Goal: Task Accomplishment & Management: Manage account settings

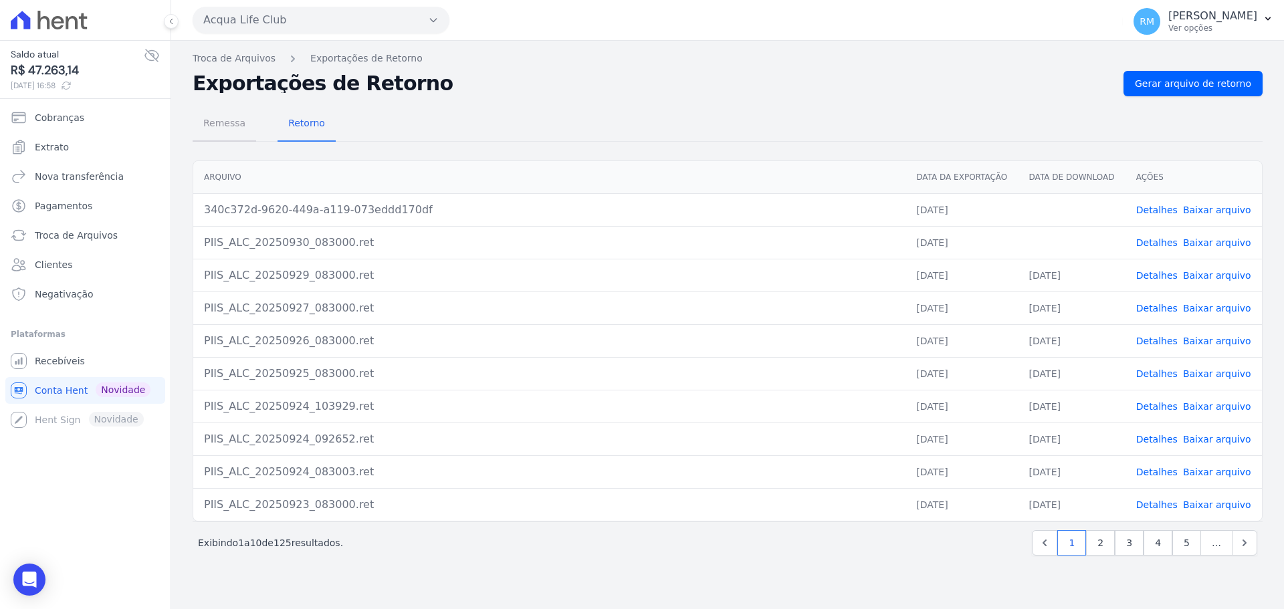
click at [227, 126] on span "Remessa" at bounding box center [224, 123] width 58 height 27
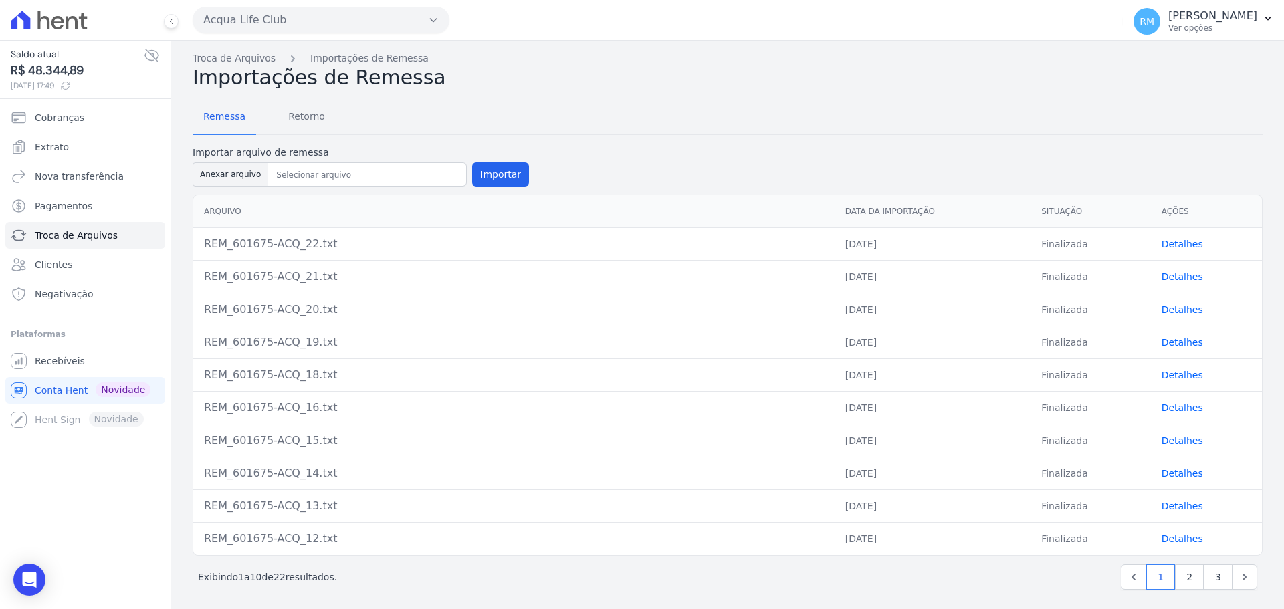
click at [1185, 247] on link "Detalhes" at bounding box center [1182, 244] width 41 height 11
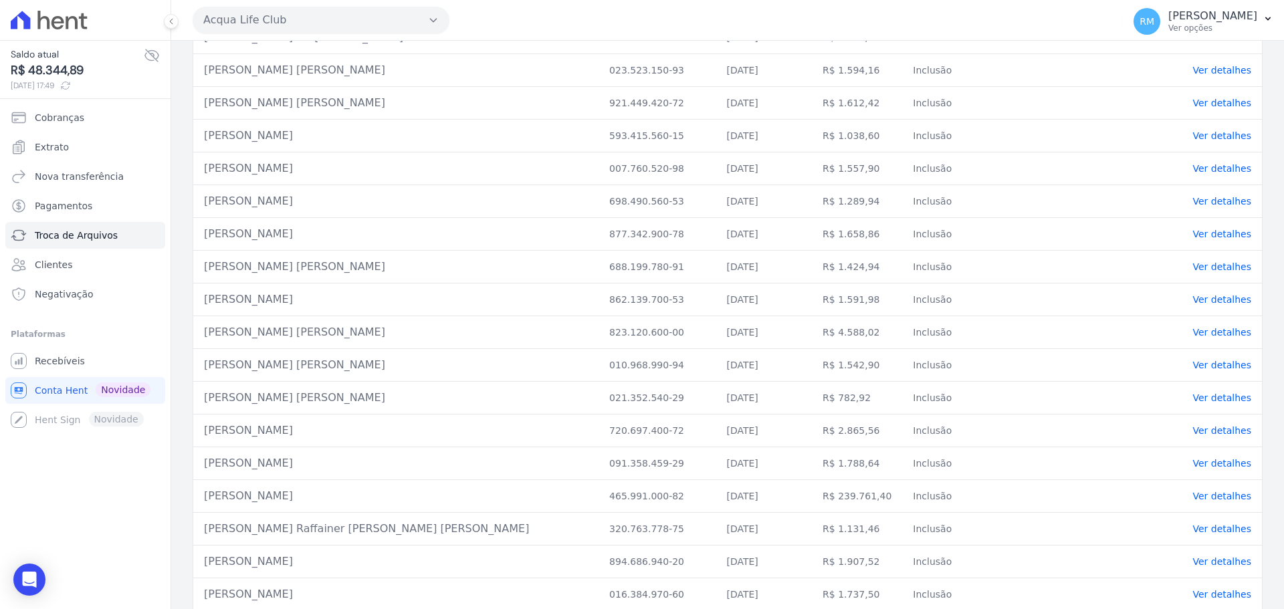
scroll to position [602, 0]
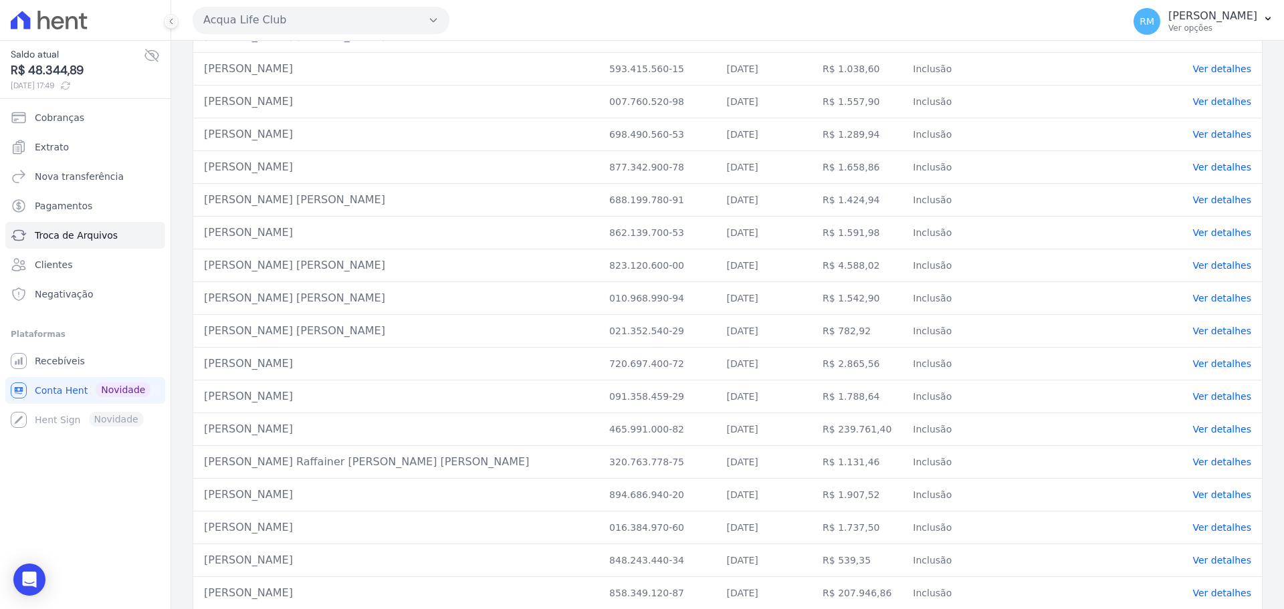
drag, startPoint x: 758, startPoint y: 419, endPoint x: 812, endPoint y: 413, distance: 54.6
click at [812, 413] on td "R$ 239.761,40" at bounding box center [857, 429] width 90 height 33
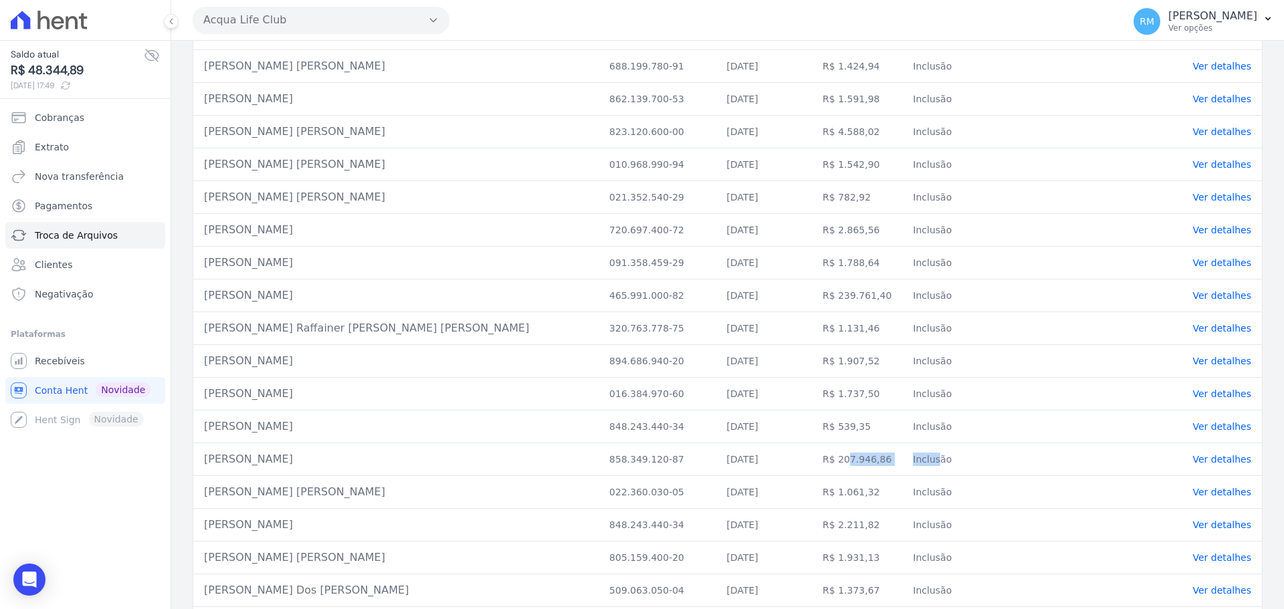
drag, startPoint x: 741, startPoint y: 449, endPoint x: 858, endPoint y: 463, distance: 117.9
click at [856, 460] on tr "Jhonata De Oliveira Avila 858.349.120-87 10/10/2025 R$ 207.946,86 Inclusão Ver …" at bounding box center [727, 459] width 1069 height 33
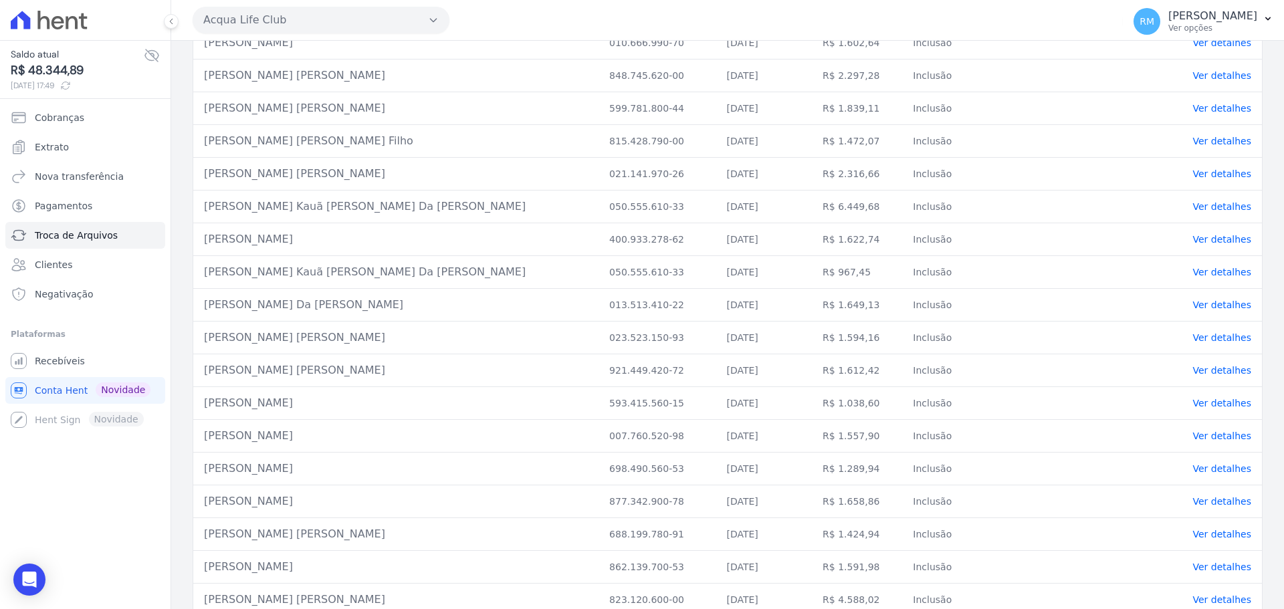
scroll to position [0, 0]
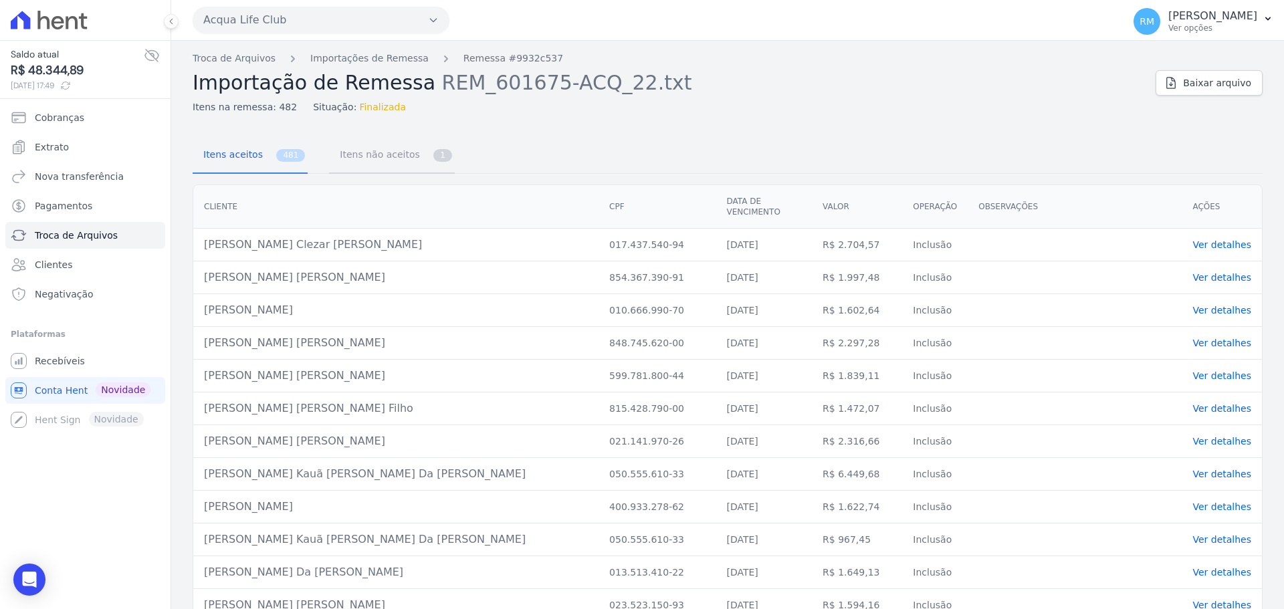
click at [340, 155] on span "Itens não aceitos" at bounding box center [377, 154] width 90 height 27
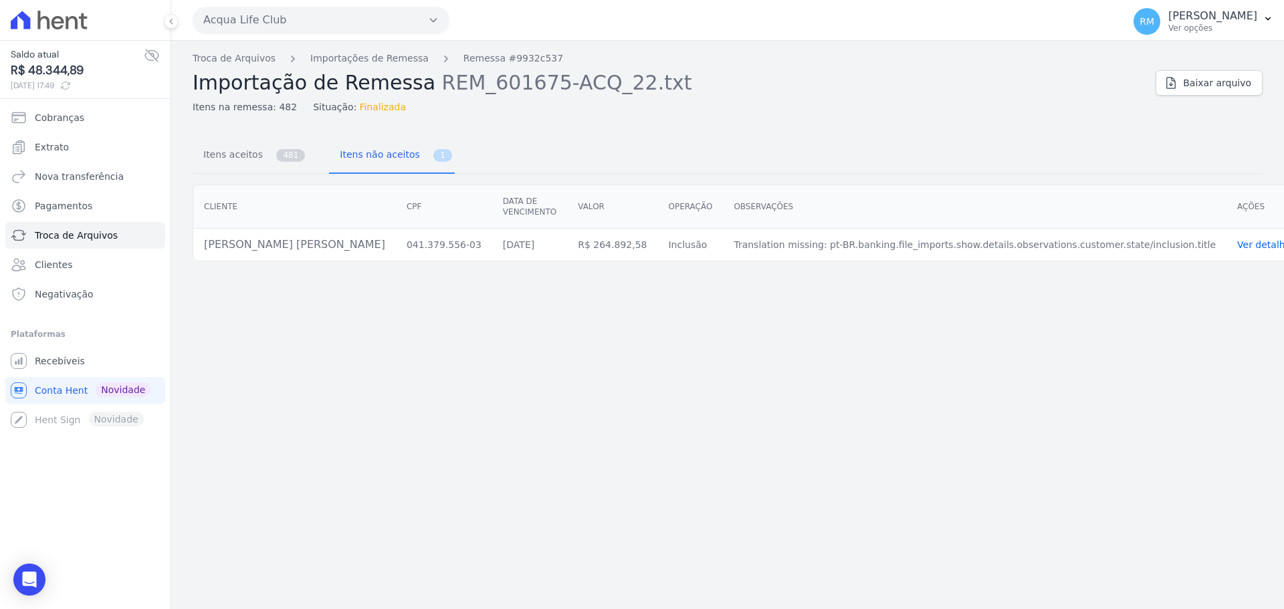
click at [1237, 239] on link "Ver detalhes" at bounding box center [1266, 244] width 59 height 11
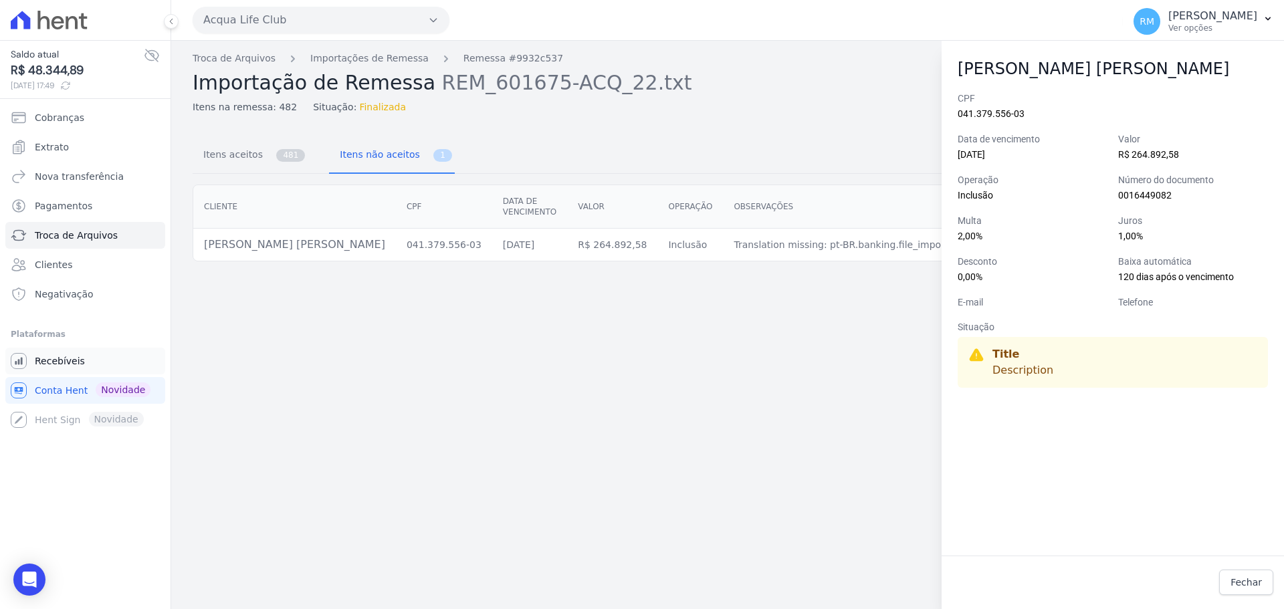
click at [78, 368] on link "Recebíveis" at bounding box center [85, 361] width 160 height 27
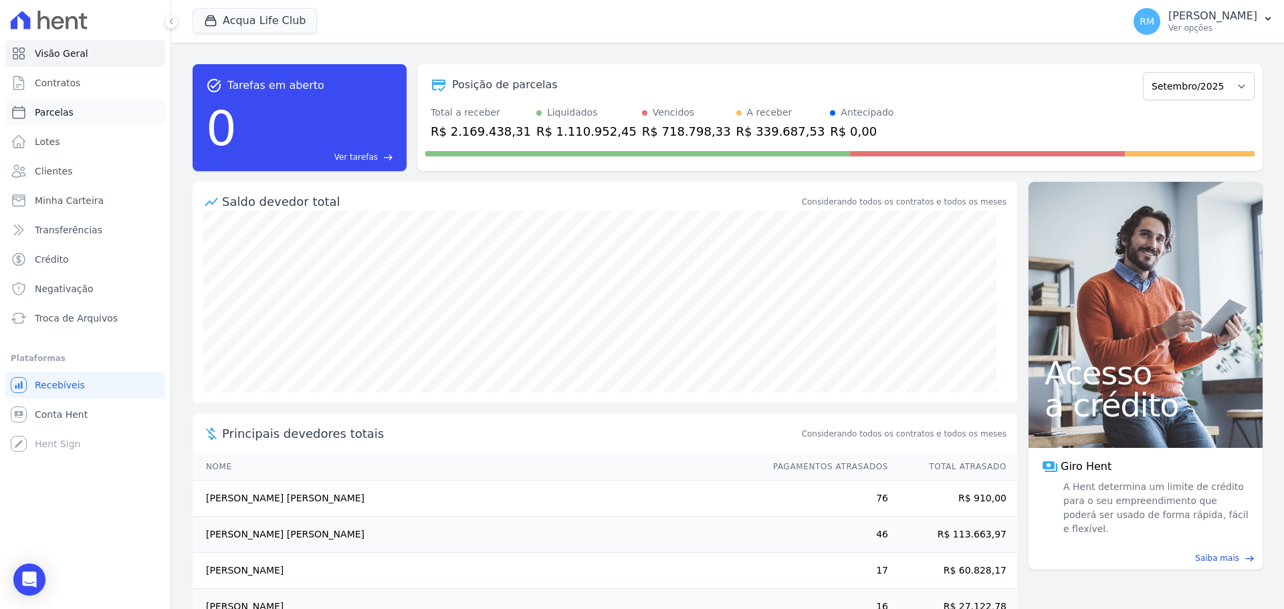
click at [74, 108] on link "Parcelas" at bounding box center [85, 112] width 160 height 27
select select
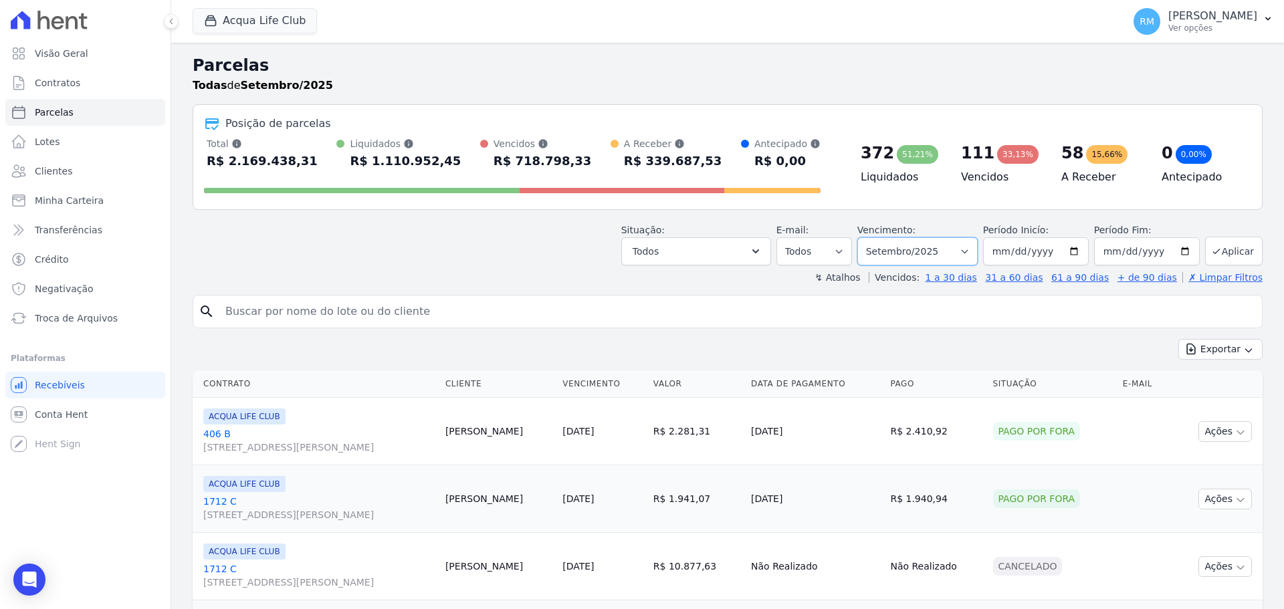
click at [969, 253] on select "Filtrar por período ──────── Todos os meses Janeiro/2022 Fevereiro/2022 Março/2…" at bounding box center [917, 251] width 120 height 28
select select "10/2024"
click at [866, 237] on select "Filtrar por período ──────── Todos os meses Janeiro/2022 Fevereiro/2022 Março/2…" at bounding box center [917, 251] width 120 height 28
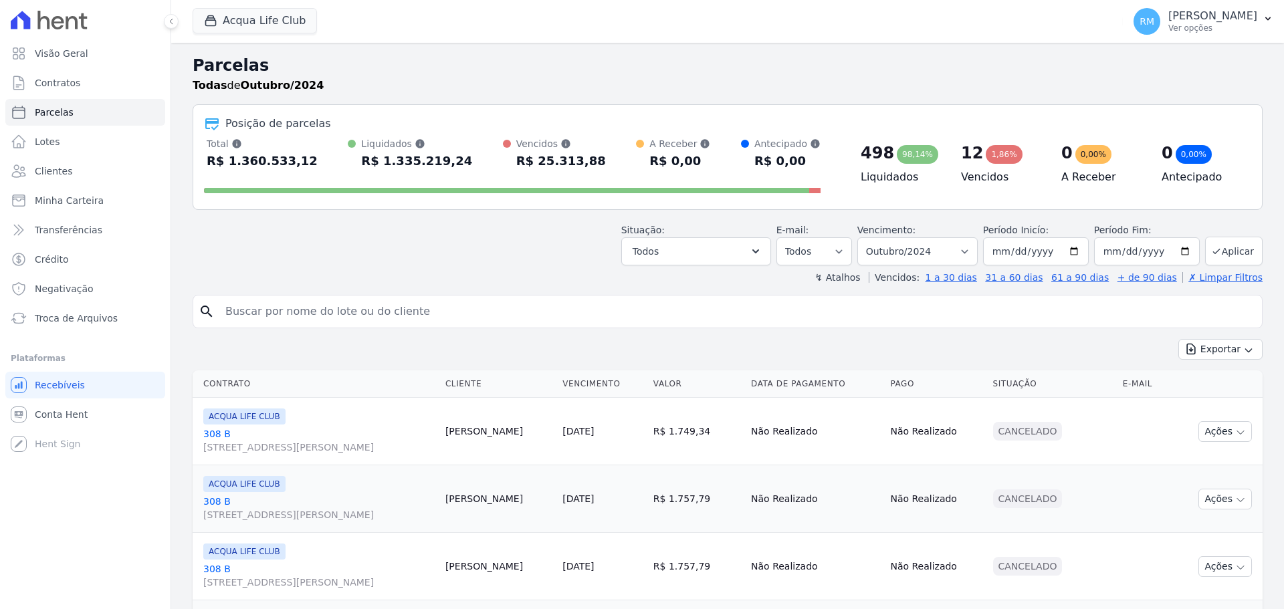
select select
click at [967, 243] on select "Filtrar por período ──────── Todos os meses Janeiro/2022 Fevereiro/2022 Março/2…" at bounding box center [917, 251] width 120 height 28
select select "10/2025"
click at [866, 237] on select "Filtrar por período ──────── Todos os meses Janeiro/2022 Fevereiro/2022 Março/2…" at bounding box center [917, 251] width 120 height 28
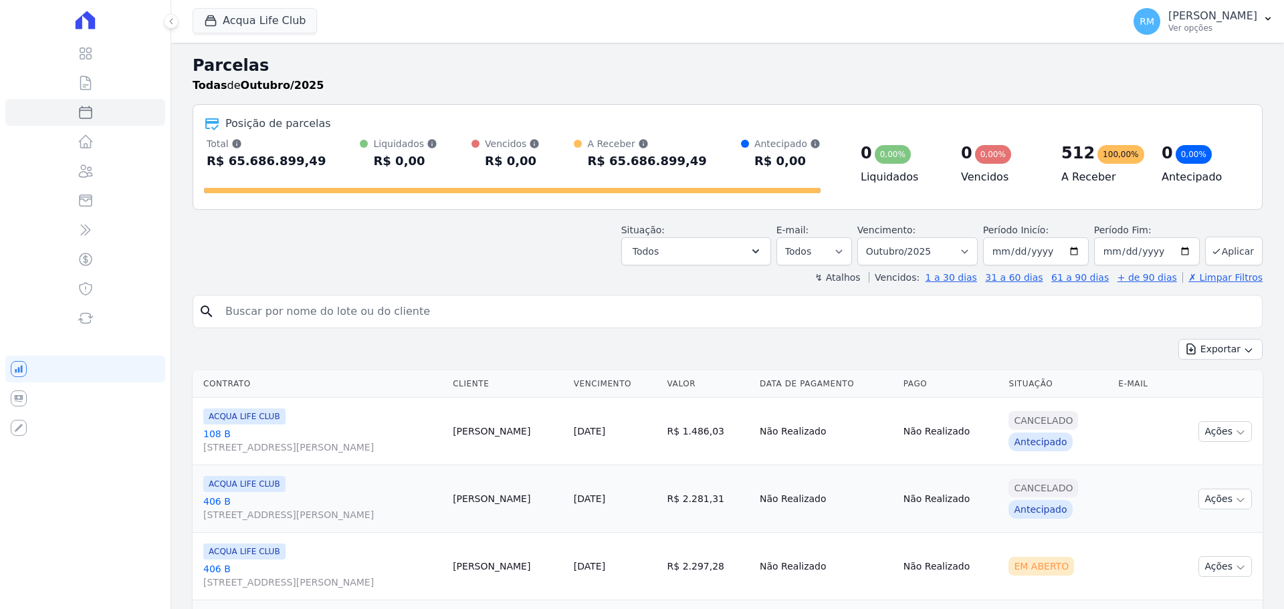
select select
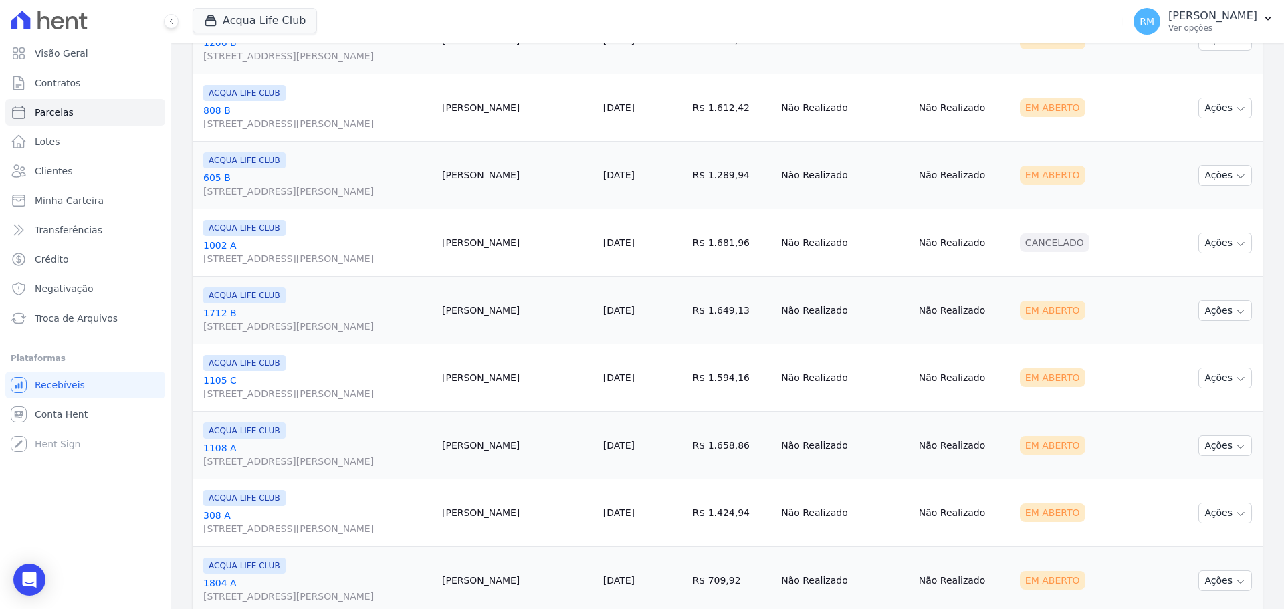
scroll to position [1535, 0]
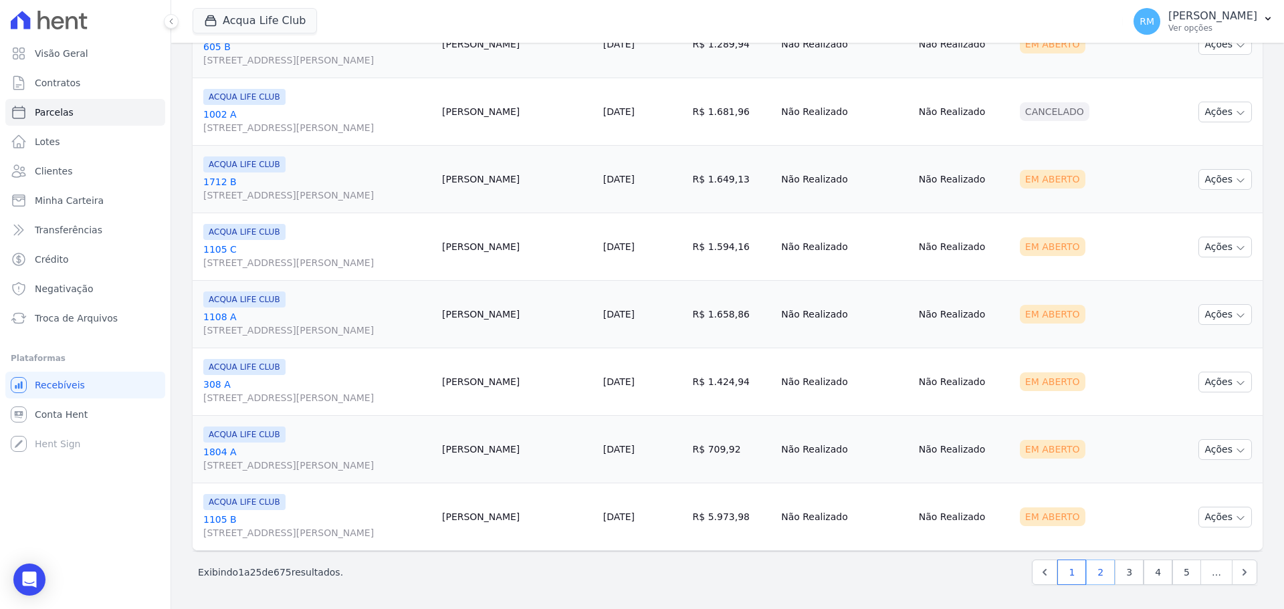
click at [1091, 578] on link "2" at bounding box center [1100, 572] width 29 height 25
select select
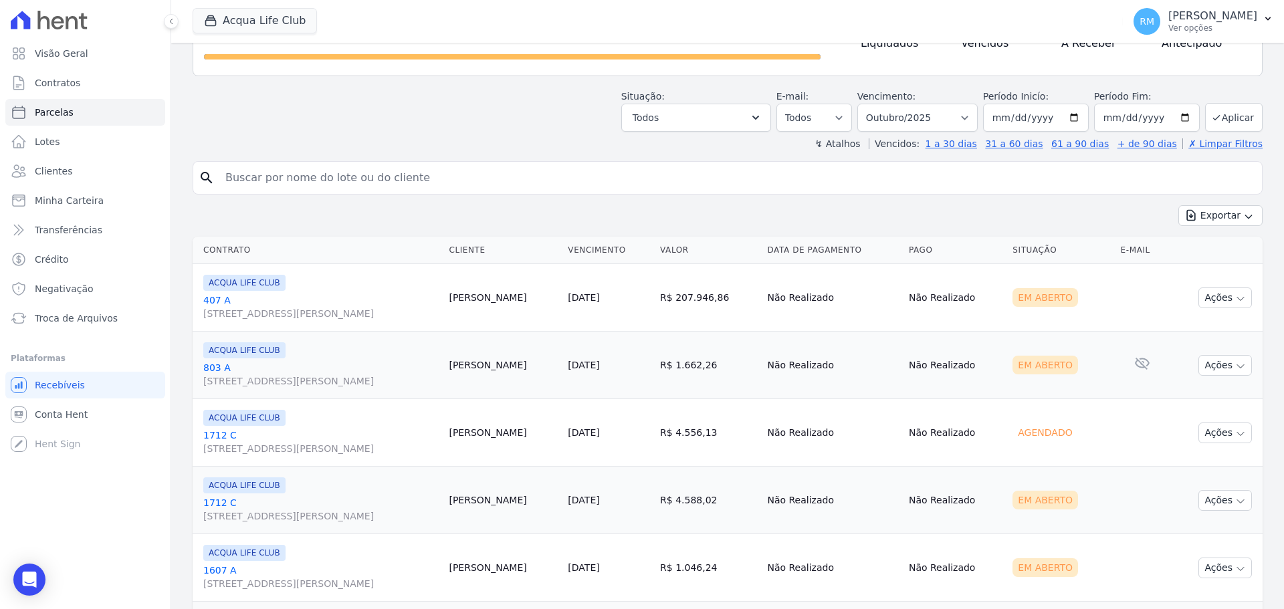
scroll to position [201, 0]
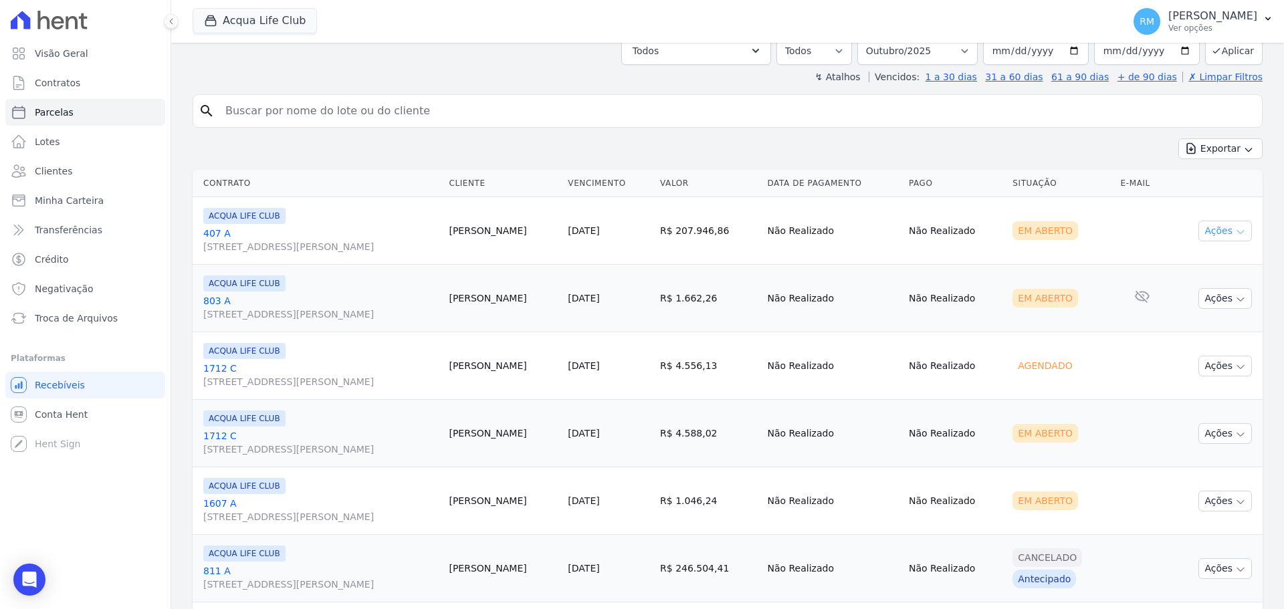
click at [1210, 237] on button "Ações" at bounding box center [1224, 231] width 53 height 21
click at [1192, 264] on link "Ver boleto" at bounding box center [1220, 261] width 128 height 25
click at [242, 231] on link "407 A [STREET_ADDRESS][PERSON_NAME]" at bounding box center [320, 240] width 235 height 27
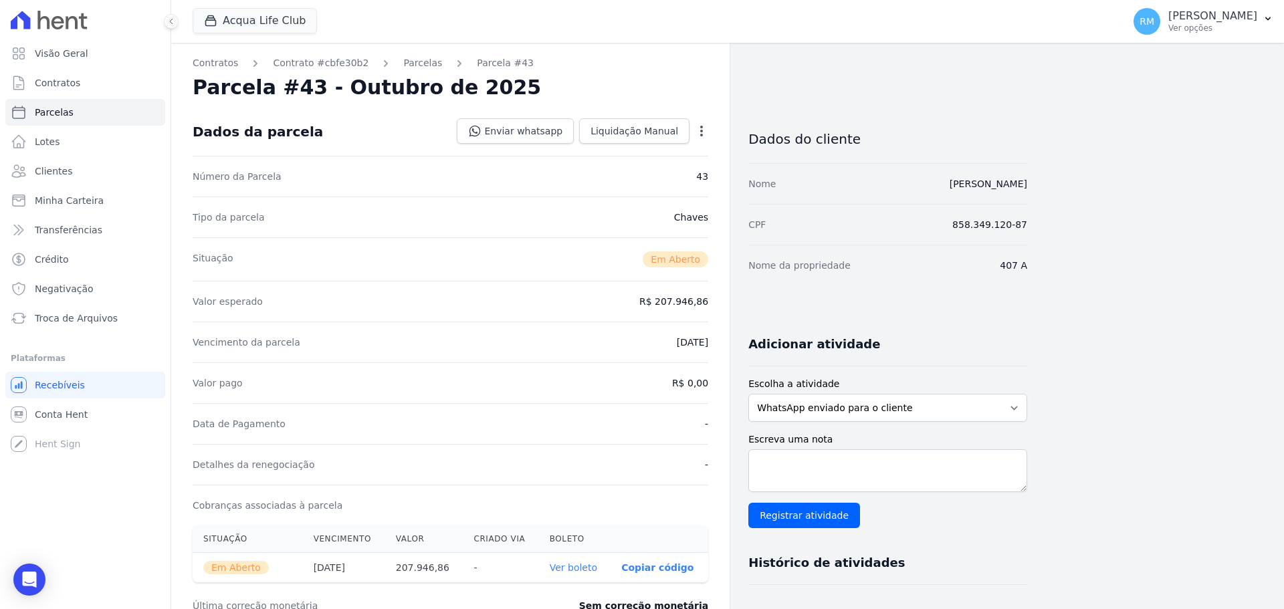
click at [699, 134] on icon "button" at bounding box center [701, 130] width 13 height 13
click at [673, 171] on link "Cancelar Cobrança" at bounding box center [644, 173] width 118 height 24
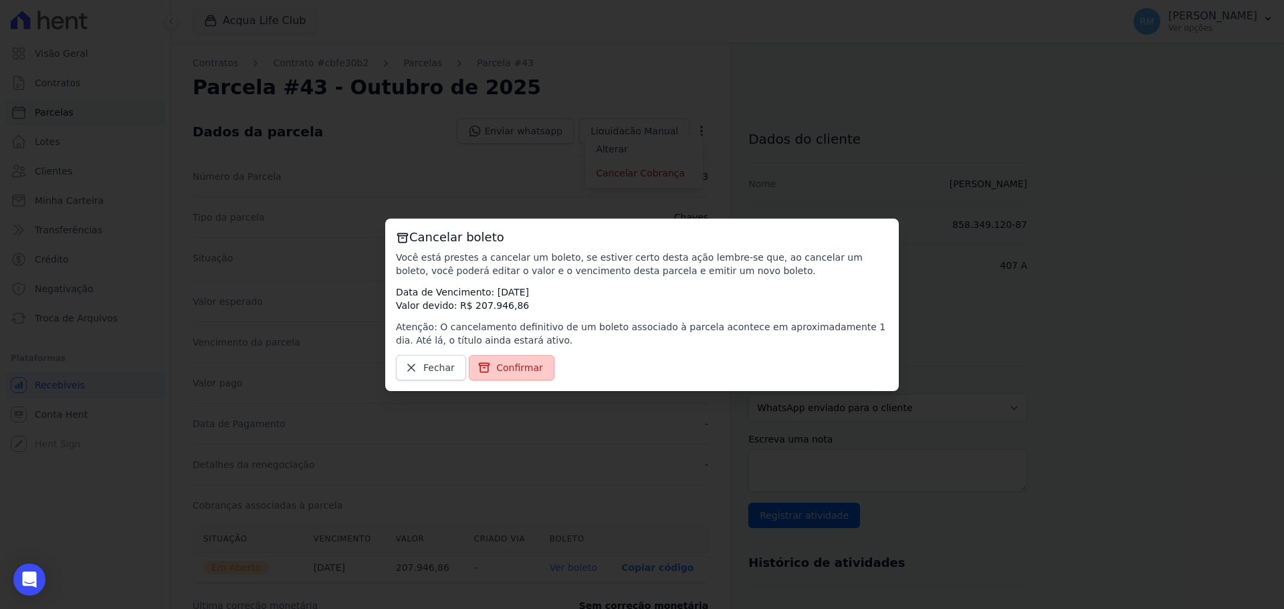
click at [528, 375] on link "Confirmar" at bounding box center [512, 367] width 86 height 25
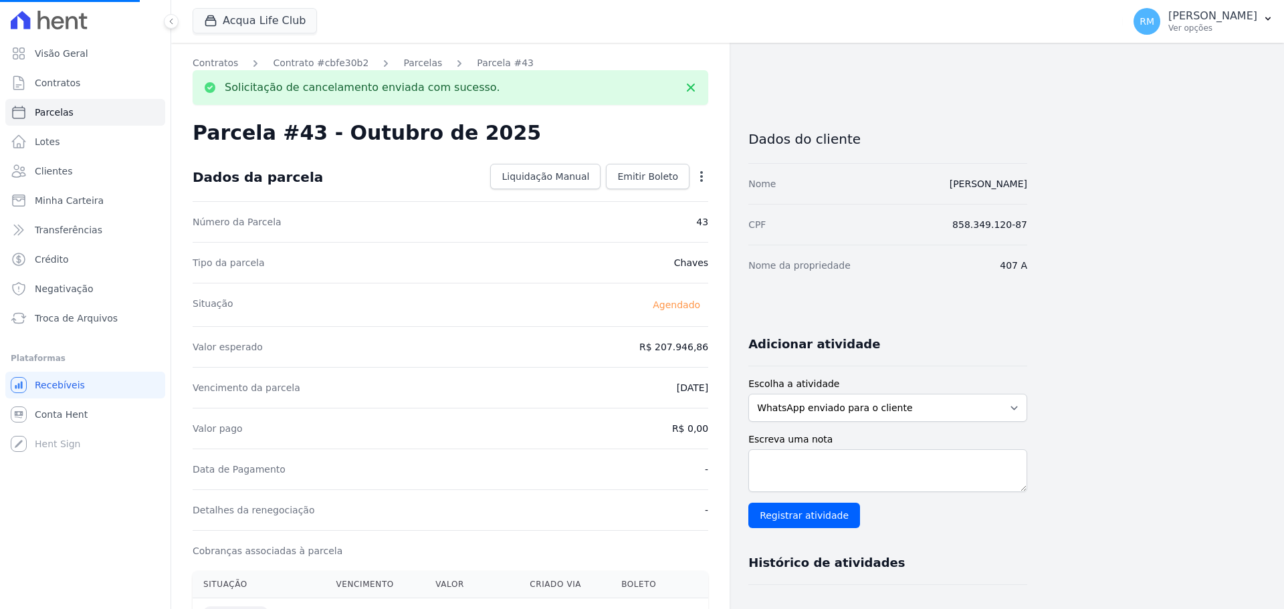
select select
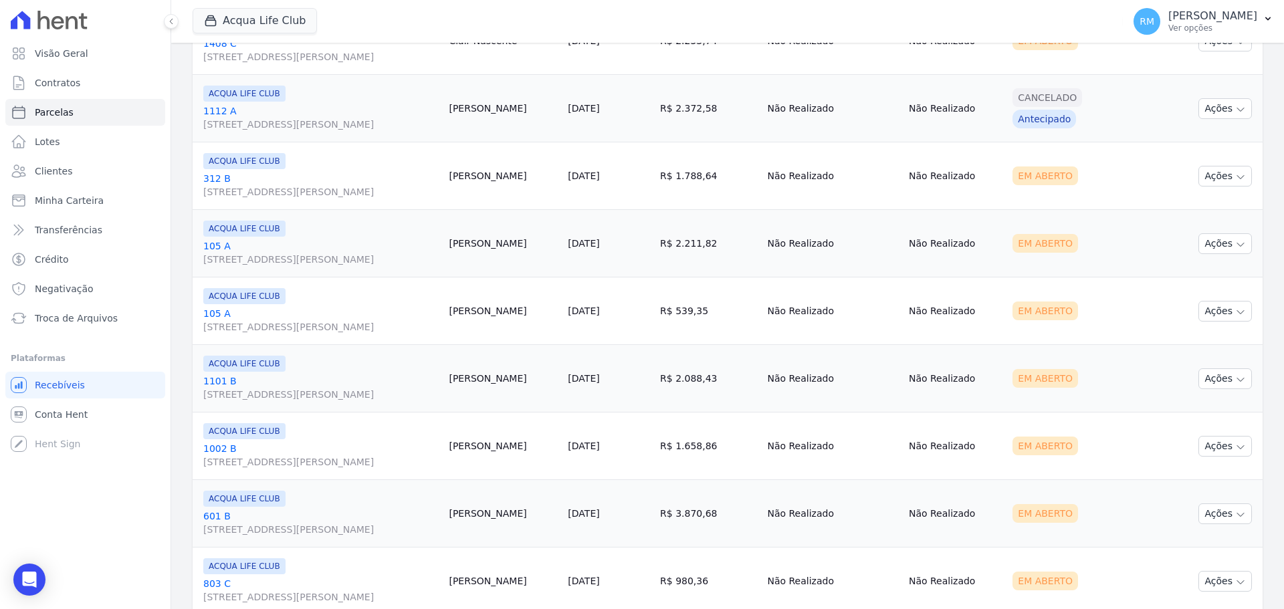
scroll to position [1535, 0]
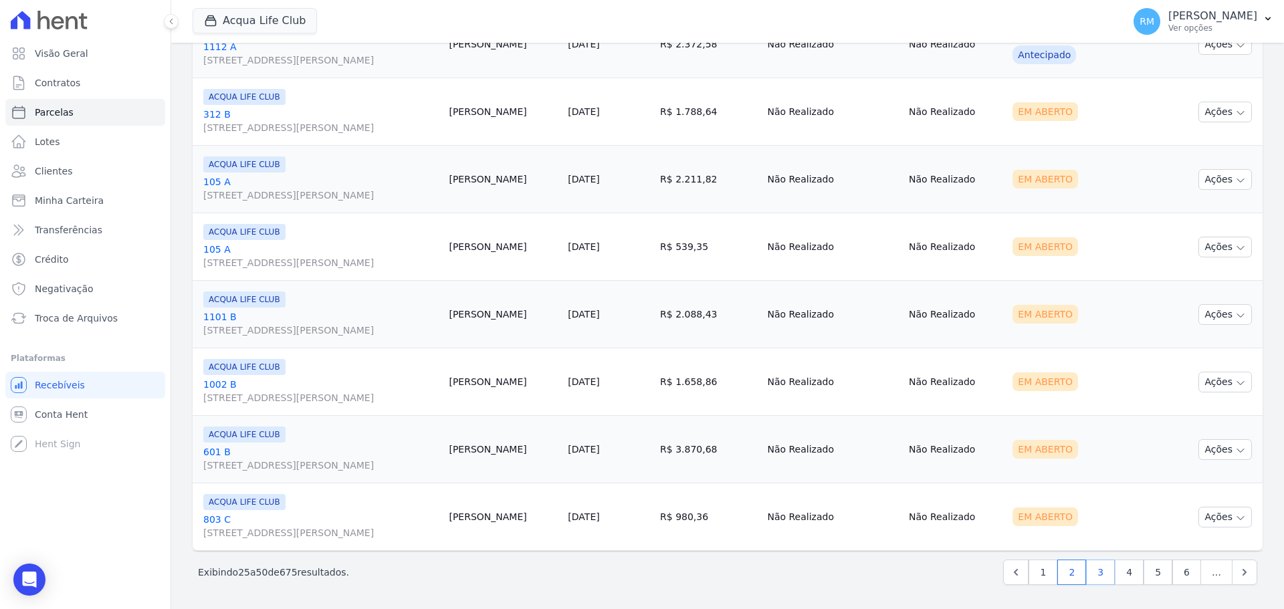
click at [1092, 572] on link "3" at bounding box center [1100, 572] width 29 height 25
select select
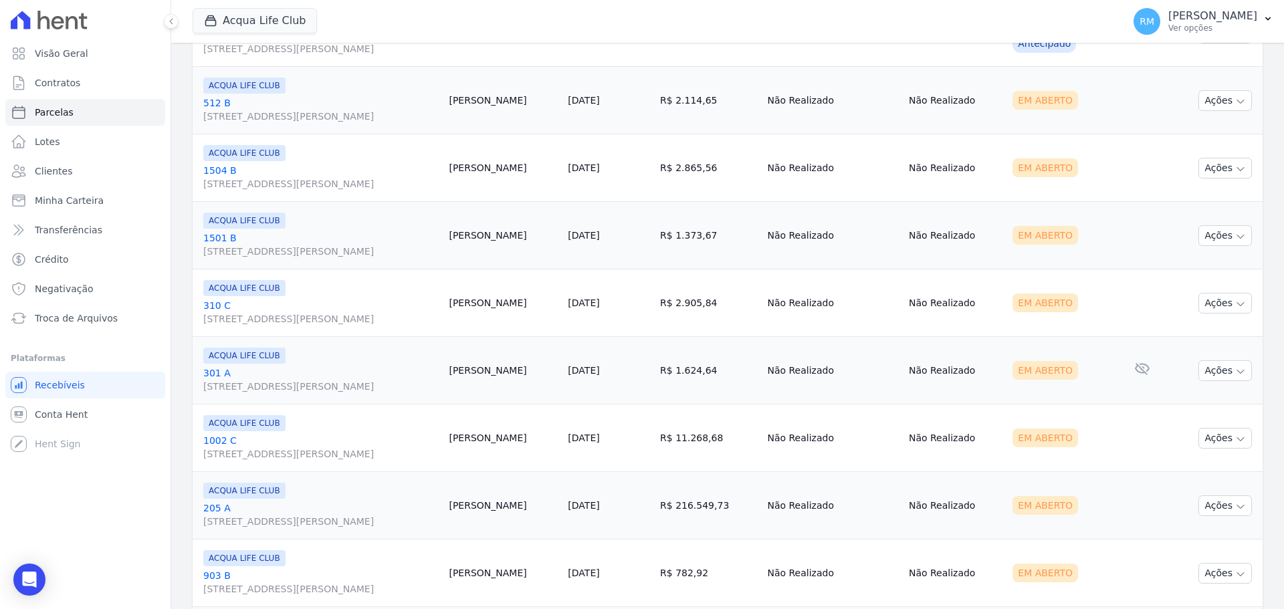
scroll to position [736, 0]
click at [1214, 443] on button "Ações" at bounding box center [1224, 439] width 53 height 21
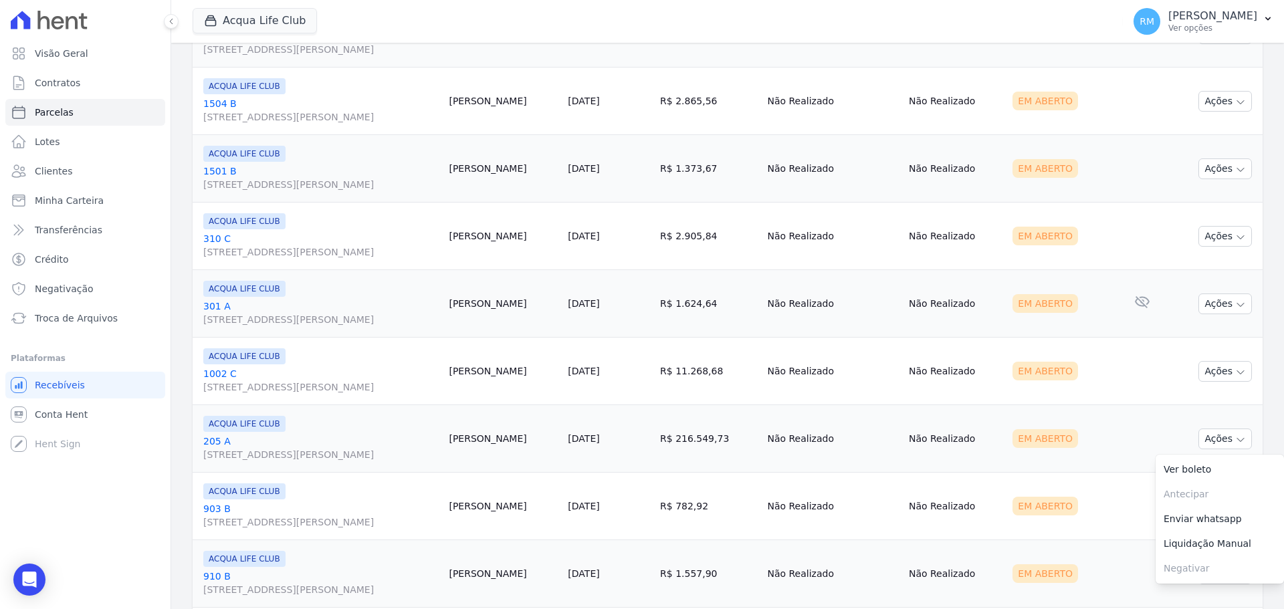
drag, startPoint x: 714, startPoint y: 439, endPoint x: 702, endPoint y: 450, distance: 16.6
click at [714, 440] on td "R$ 216.549,73" at bounding box center [708, 439] width 107 height 68
click at [263, 445] on link "205 A [STREET_ADDRESS][PERSON_NAME]" at bounding box center [320, 448] width 235 height 27
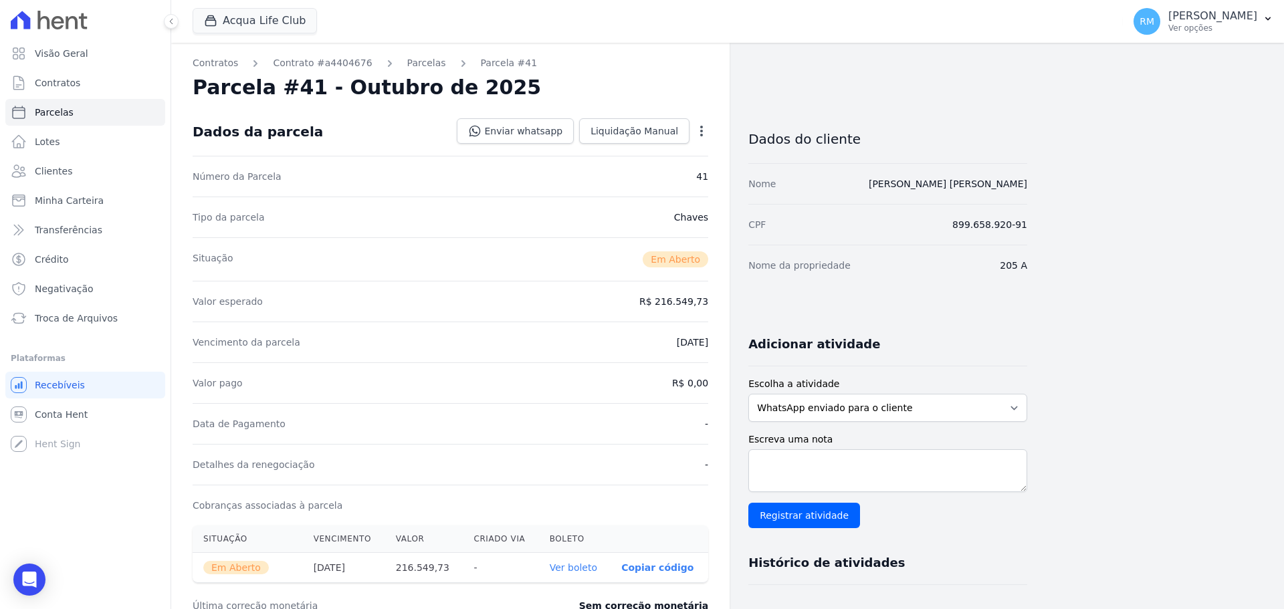
click at [701, 134] on icon "button" at bounding box center [701, 130] width 13 height 13
click at [685, 173] on link "Cancelar Cobrança" at bounding box center [644, 173] width 118 height 24
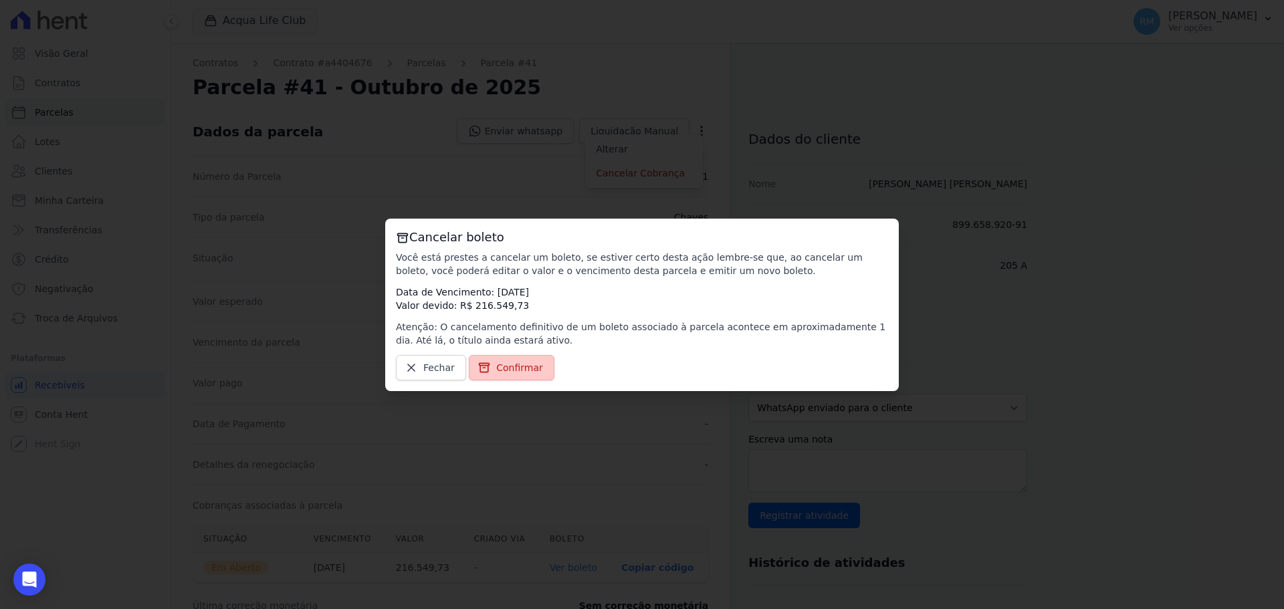
click at [531, 370] on span "Confirmar" at bounding box center [519, 367] width 47 height 13
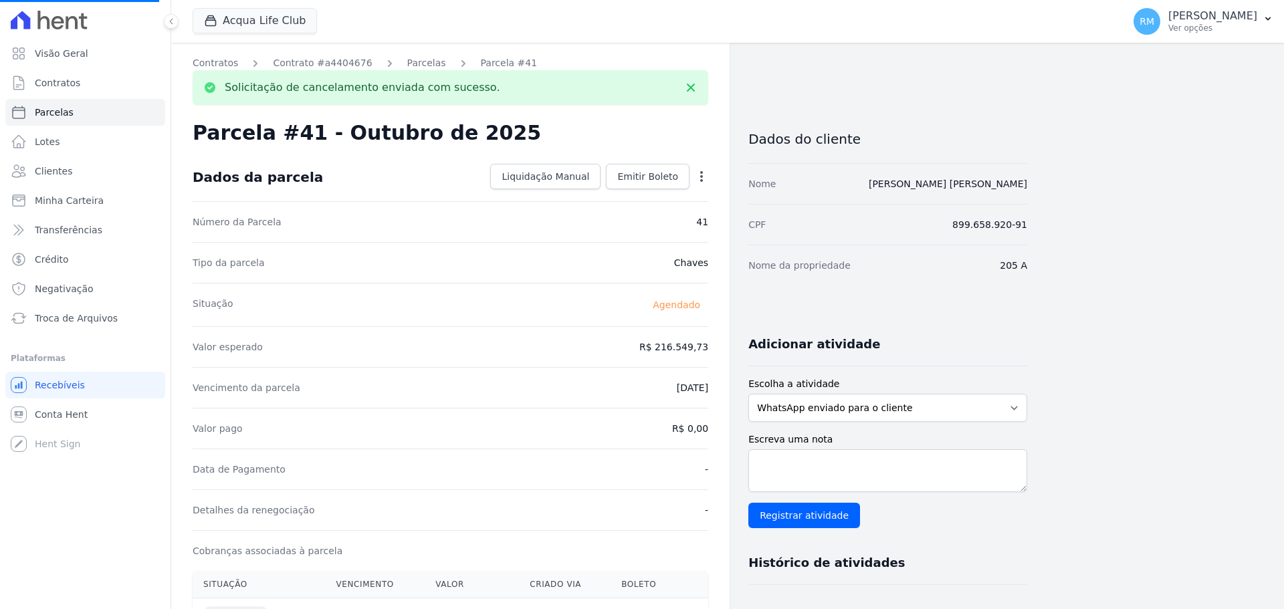
select select
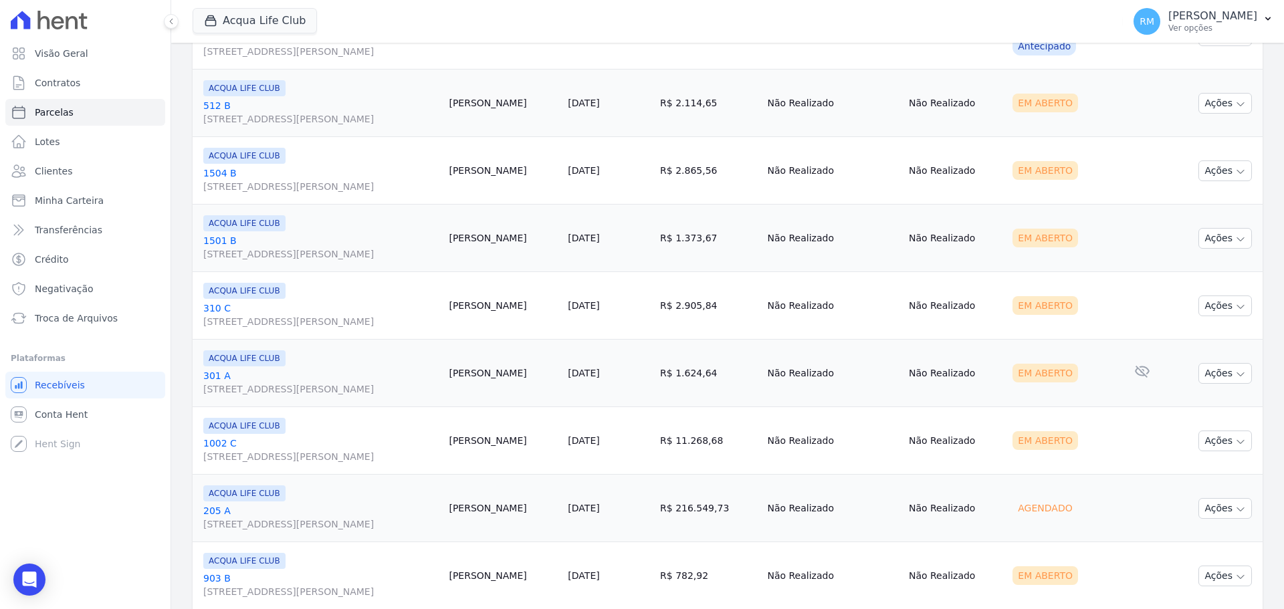
scroll to position [733, 0]
click at [489, 447] on td "[PERSON_NAME]" at bounding box center [502, 442] width 119 height 68
click at [489, 443] on td "[PERSON_NAME]" at bounding box center [502, 442] width 119 height 68
click at [337, 442] on link "205 A [STREET_ADDRESS][PERSON_NAME]" at bounding box center [320, 450] width 235 height 27
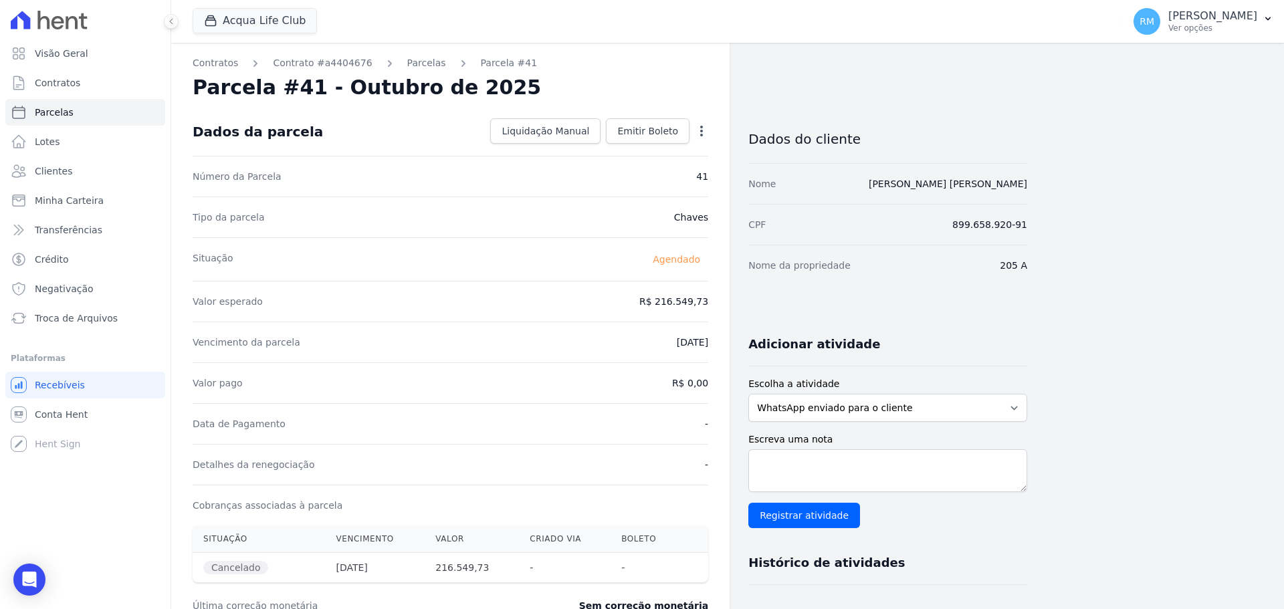
click at [704, 137] on div "Open options" at bounding box center [701, 132] width 13 height 17
click at [705, 132] on icon "button" at bounding box center [701, 130] width 13 height 13
click at [509, 187] on div "Número da Parcela 41" at bounding box center [451, 176] width 516 height 41
select select
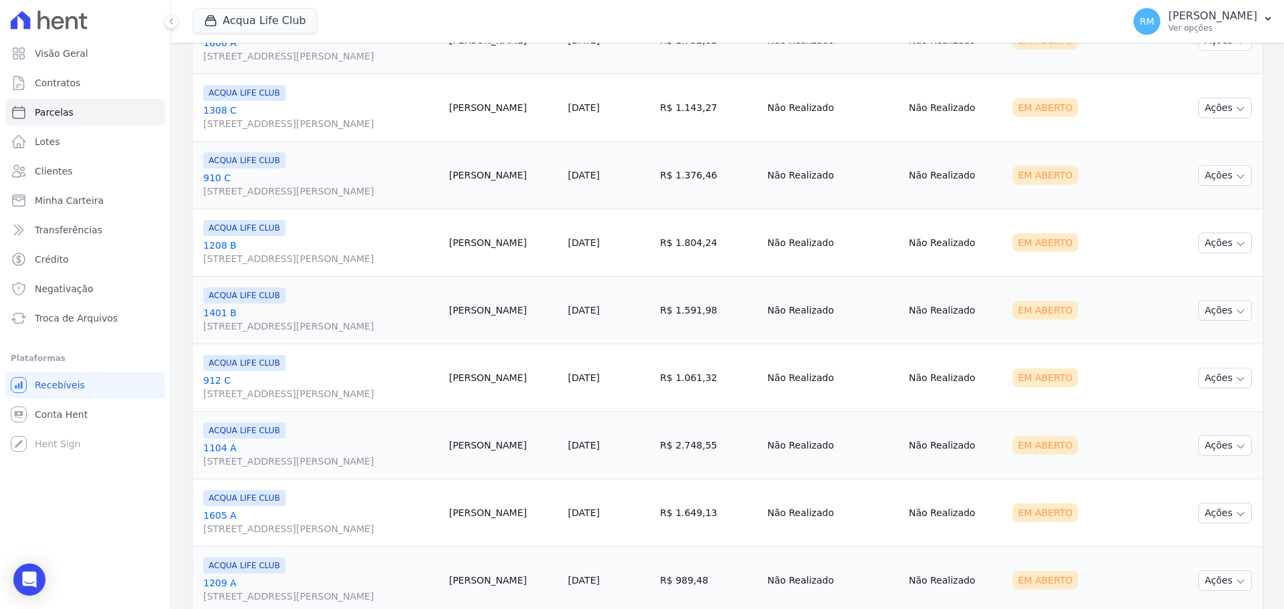
scroll to position [1535, 0]
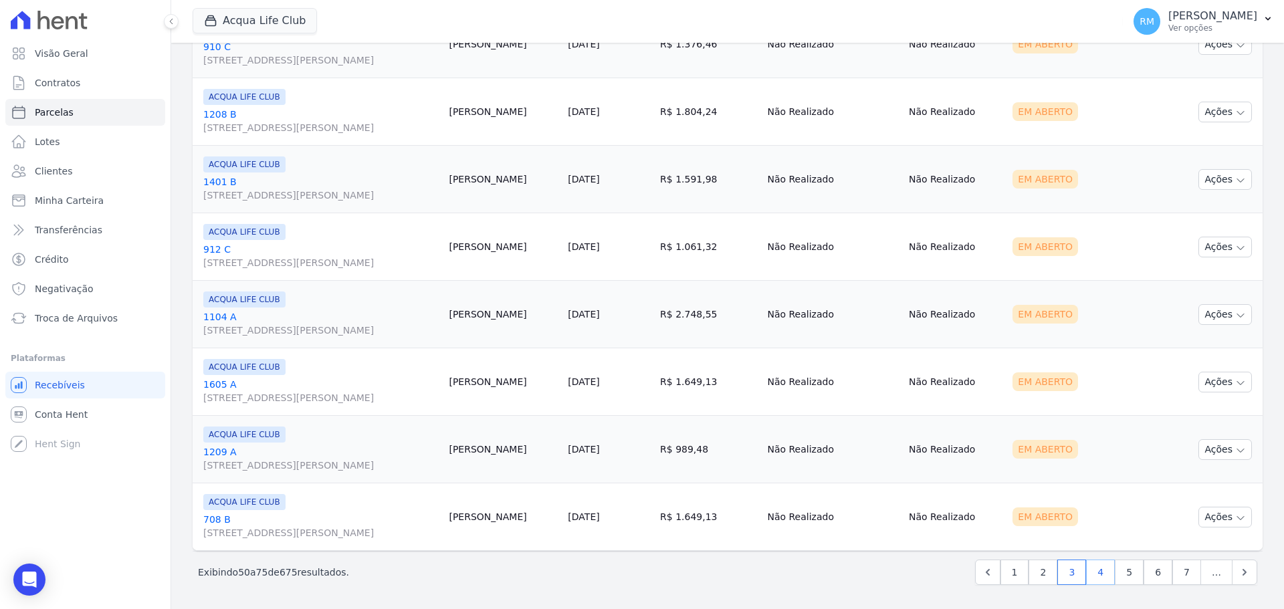
click at [1098, 569] on link "4" at bounding box center [1100, 572] width 29 height 25
select select
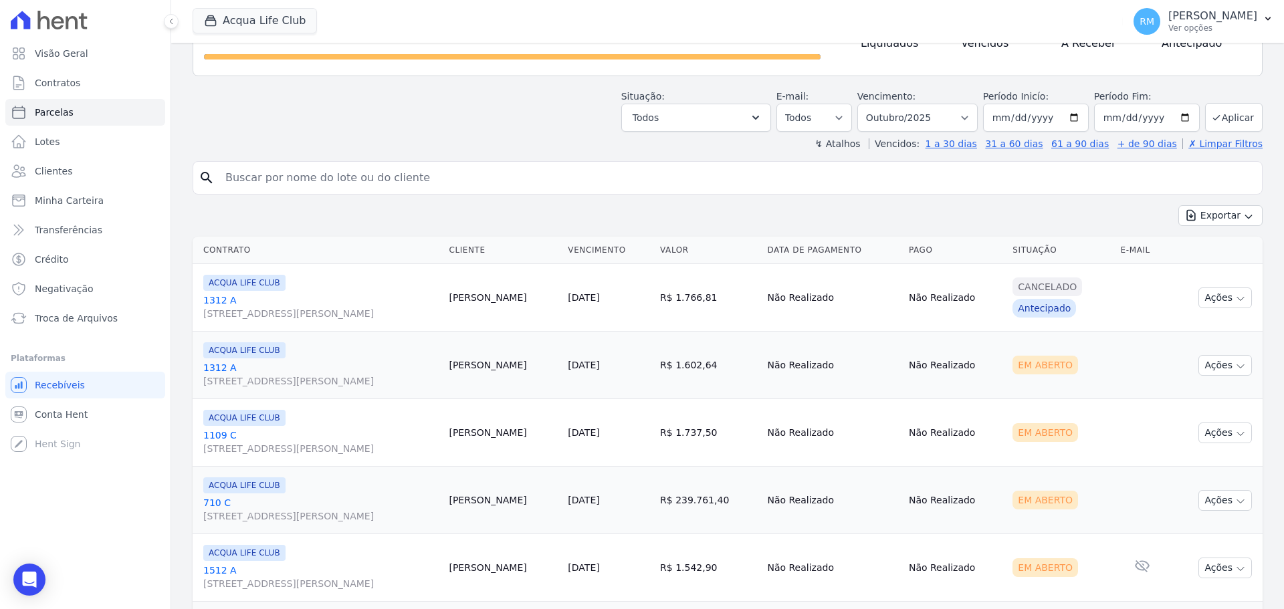
scroll to position [267, 0]
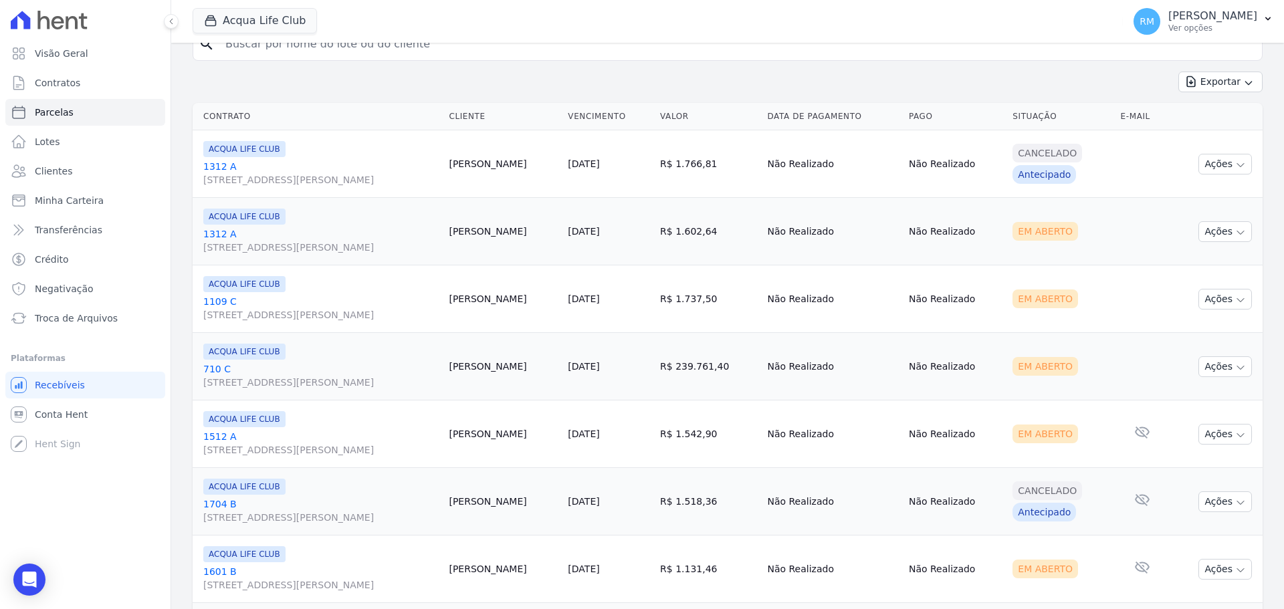
click at [336, 370] on link "[GEOGRAPHIC_DATA][STREET_ADDRESS][PERSON_NAME]" at bounding box center [320, 375] width 235 height 27
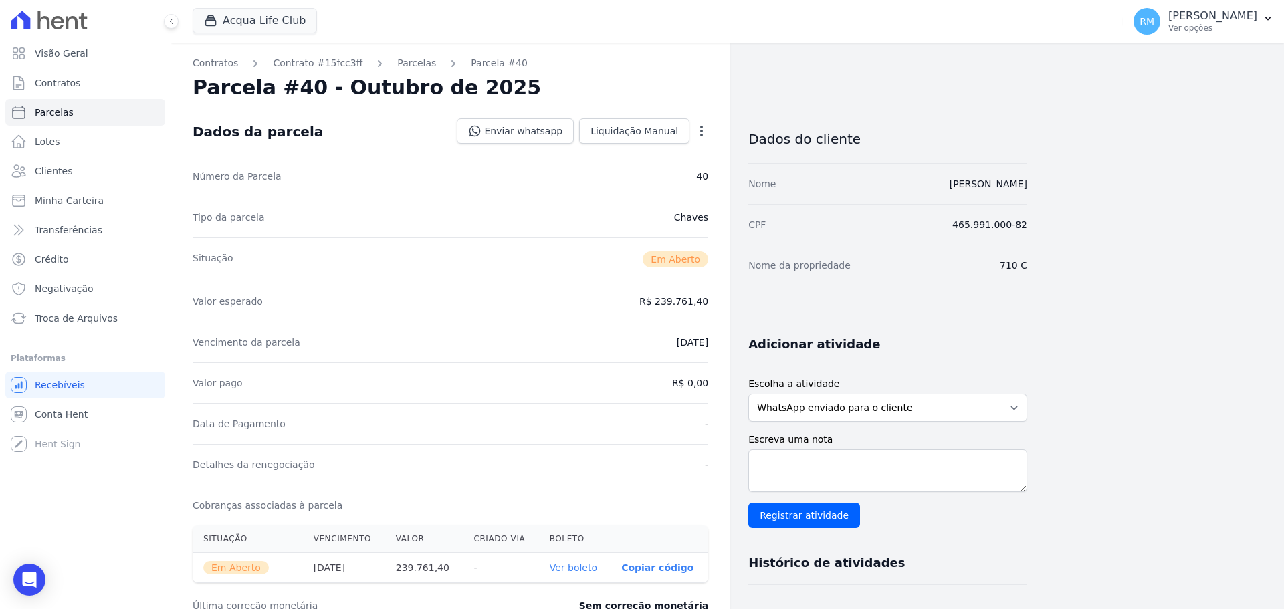
click at [706, 126] on icon "button" at bounding box center [701, 130] width 13 height 13
click at [673, 174] on link "Cancelar Cobrança" at bounding box center [644, 173] width 118 height 24
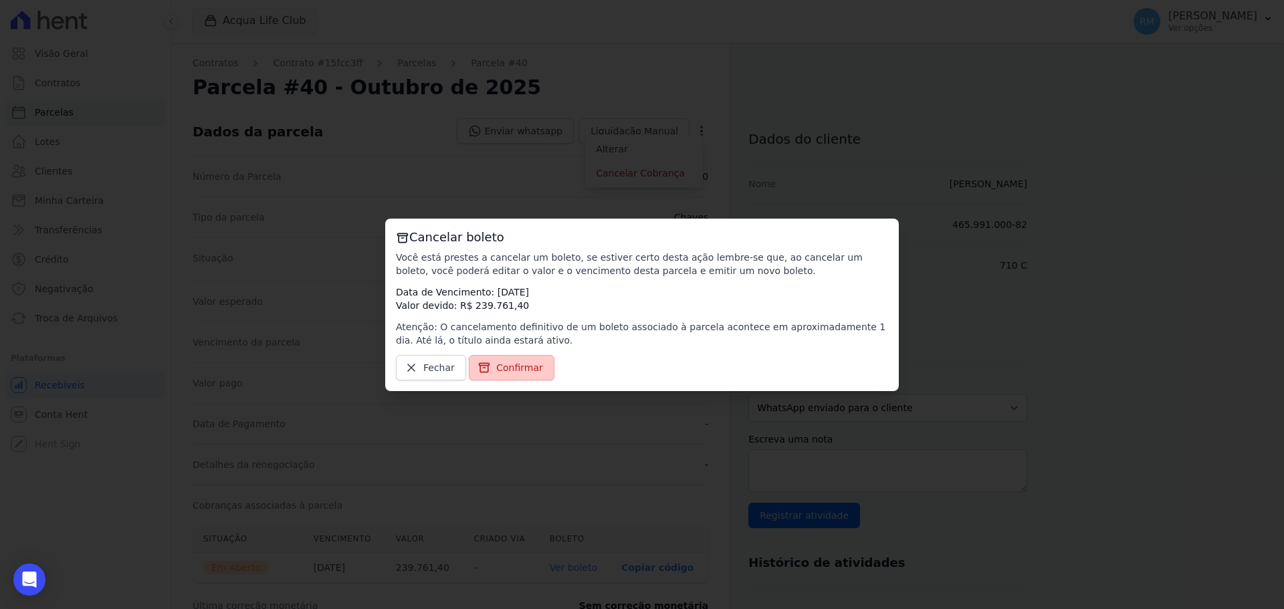
click at [504, 366] on span "Confirmar" at bounding box center [519, 367] width 47 height 13
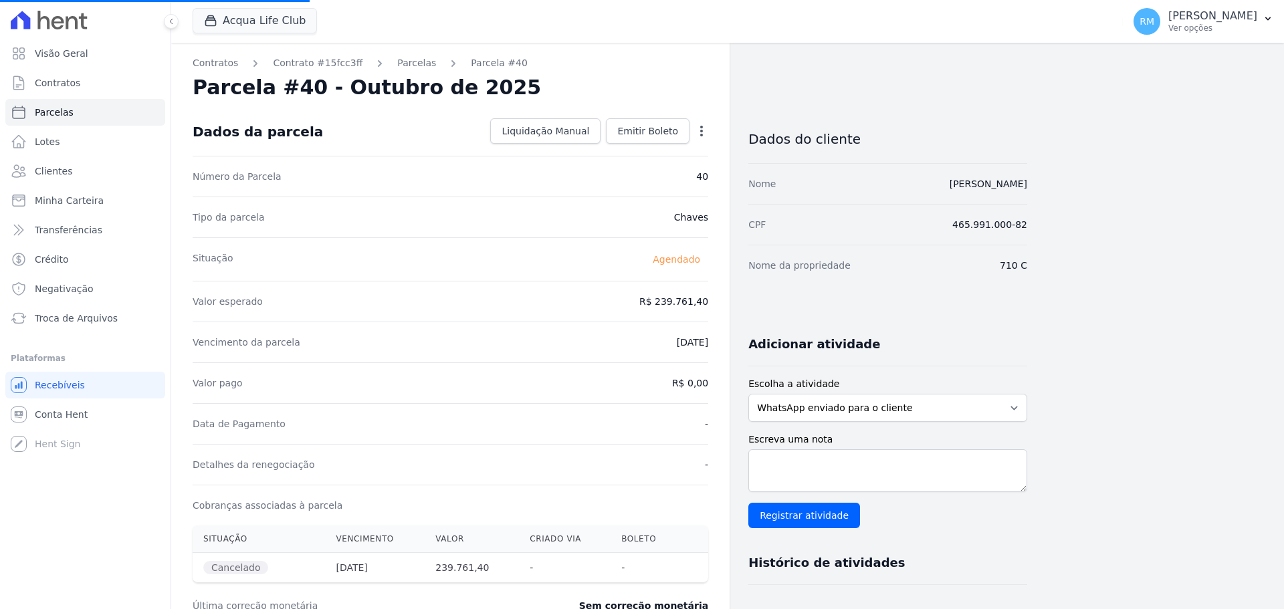
select select
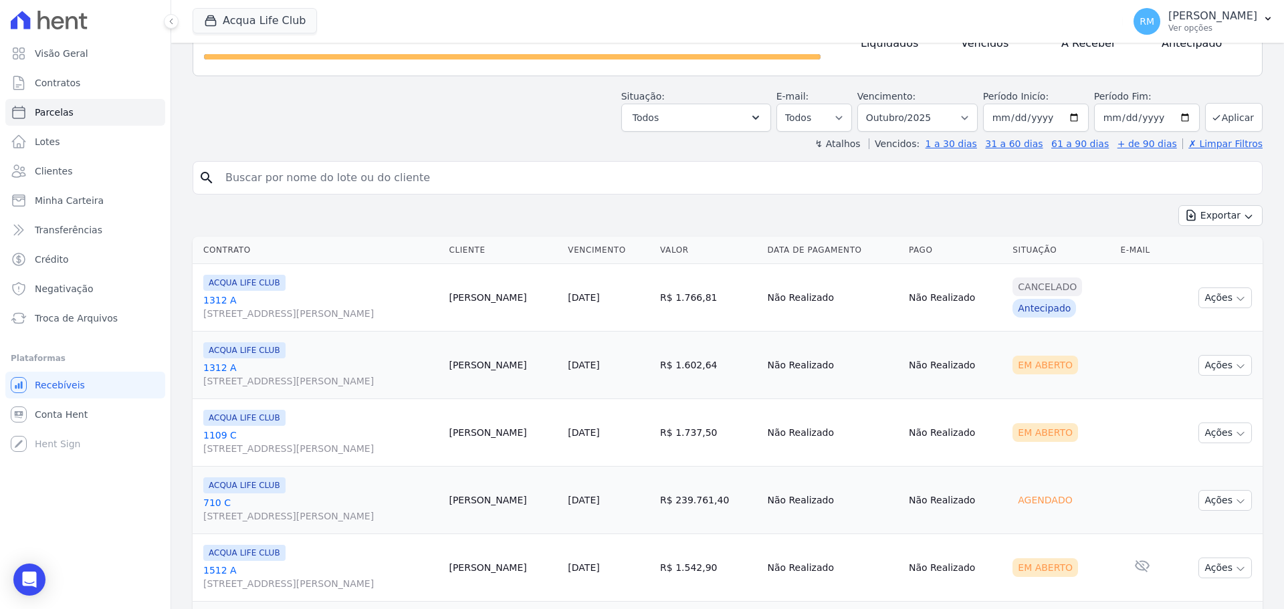
scroll to position [201, 0]
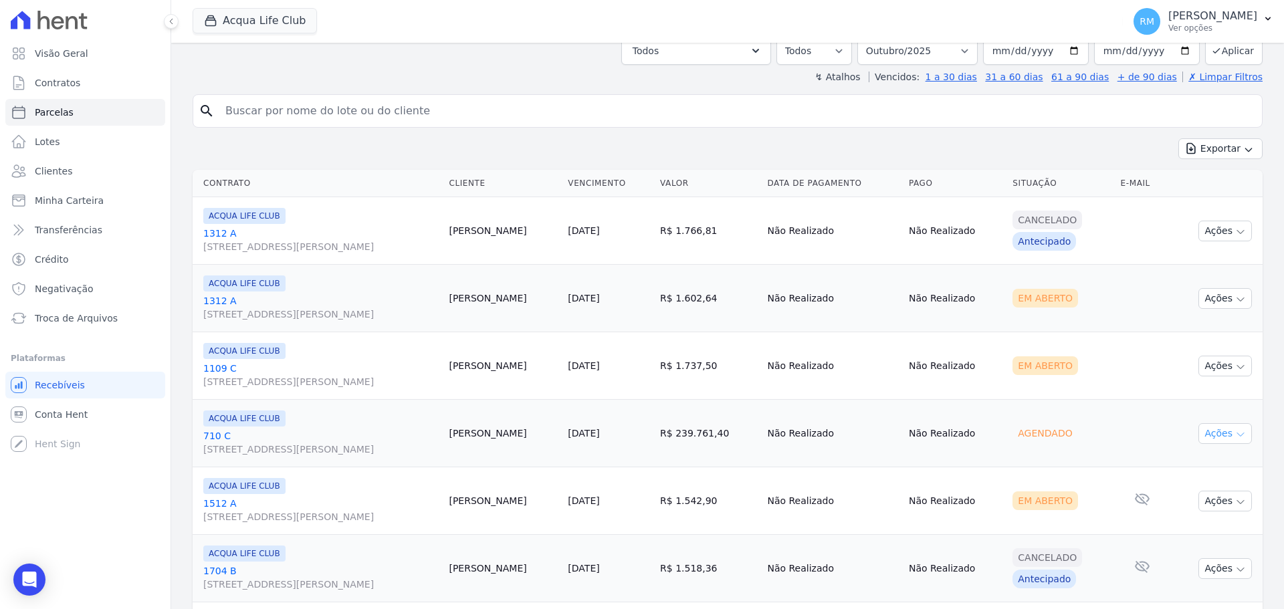
click at [1235, 434] on icon "button" at bounding box center [1240, 434] width 11 height 11
click at [1235, 364] on icon "button" at bounding box center [1240, 367] width 11 height 11
click at [881, 398] on td "Não Realizado" at bounding box center [832, 366] width 141 height 68
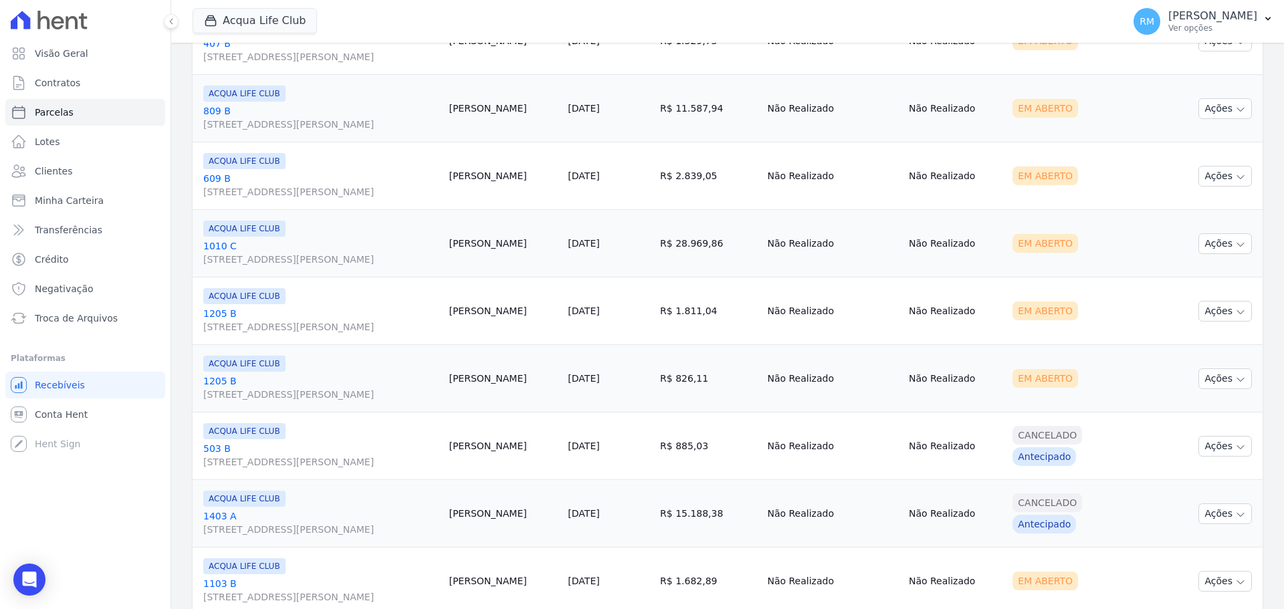
scroll to position [1535, 0]
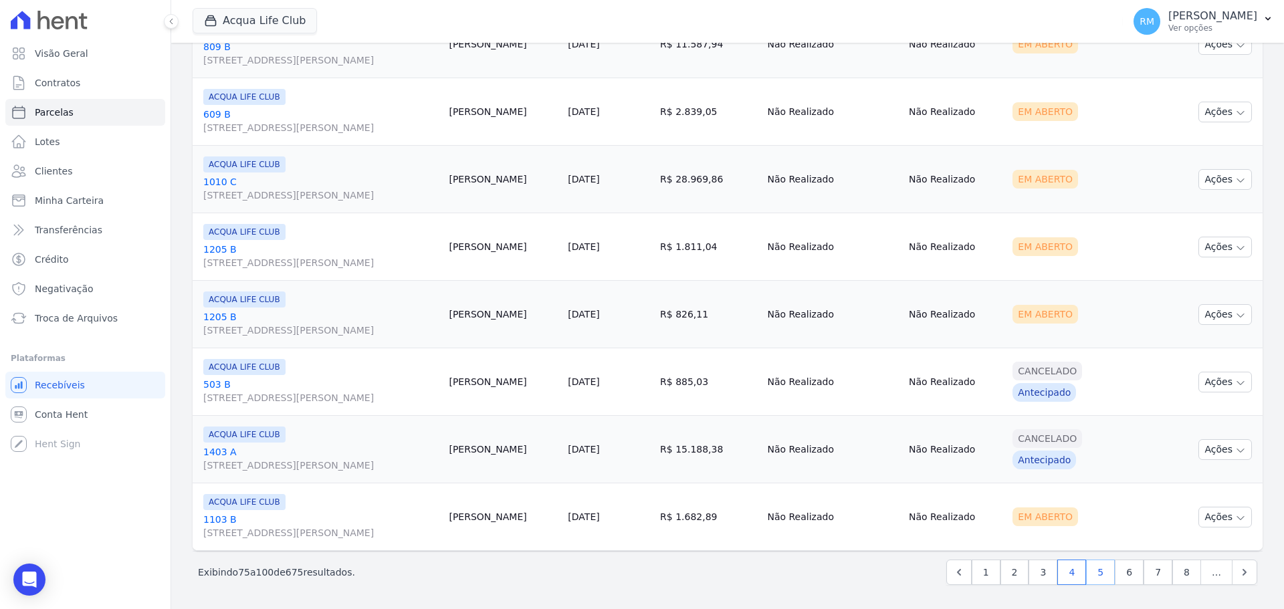
click at [1094, 576] on link "5" at bounding box center [1100, 572] width 29 height 25
select select
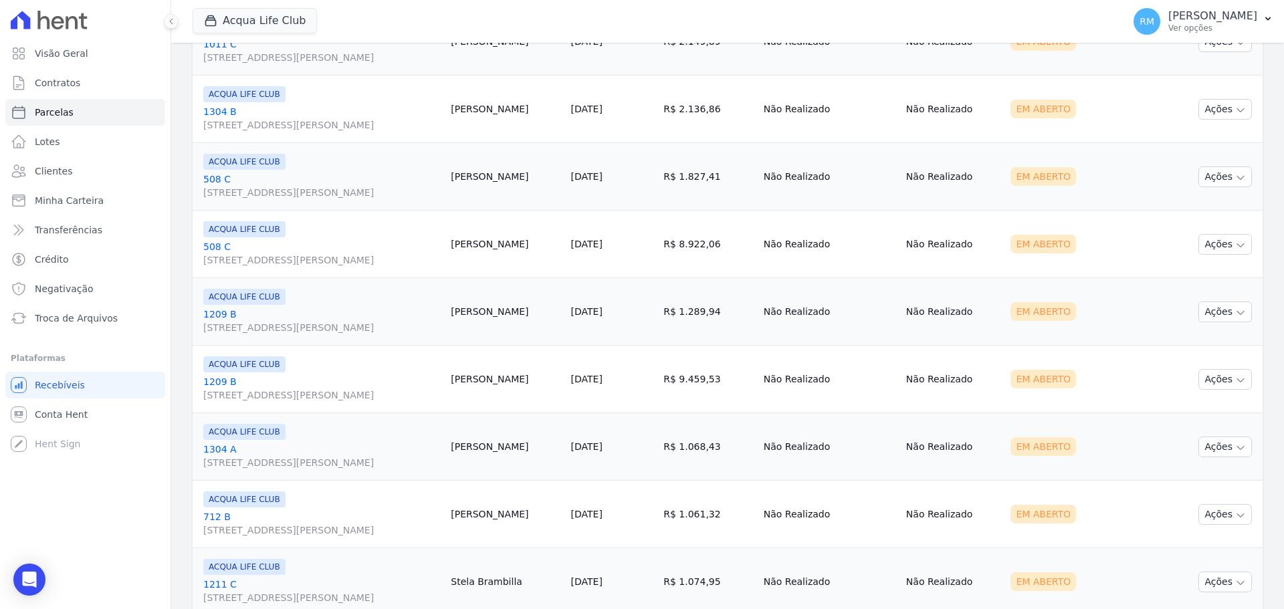
scroll to position [1535, 0]
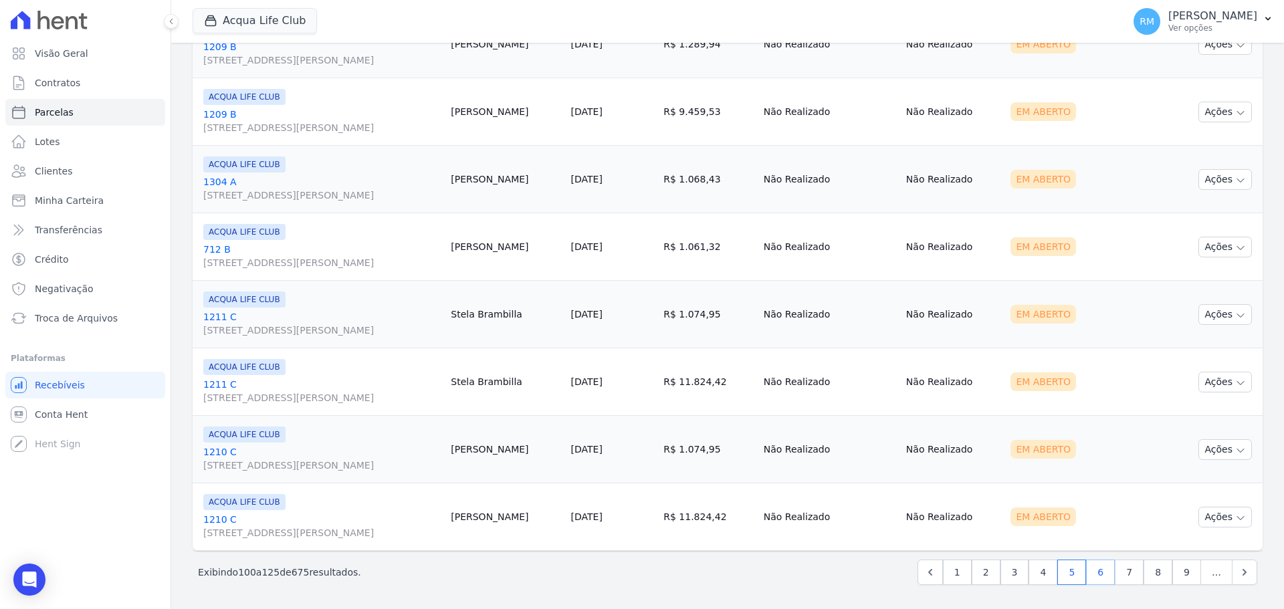
click at [1096, 576] on link "6" at bounding box center [1100, 572] width 29 height 25
select select
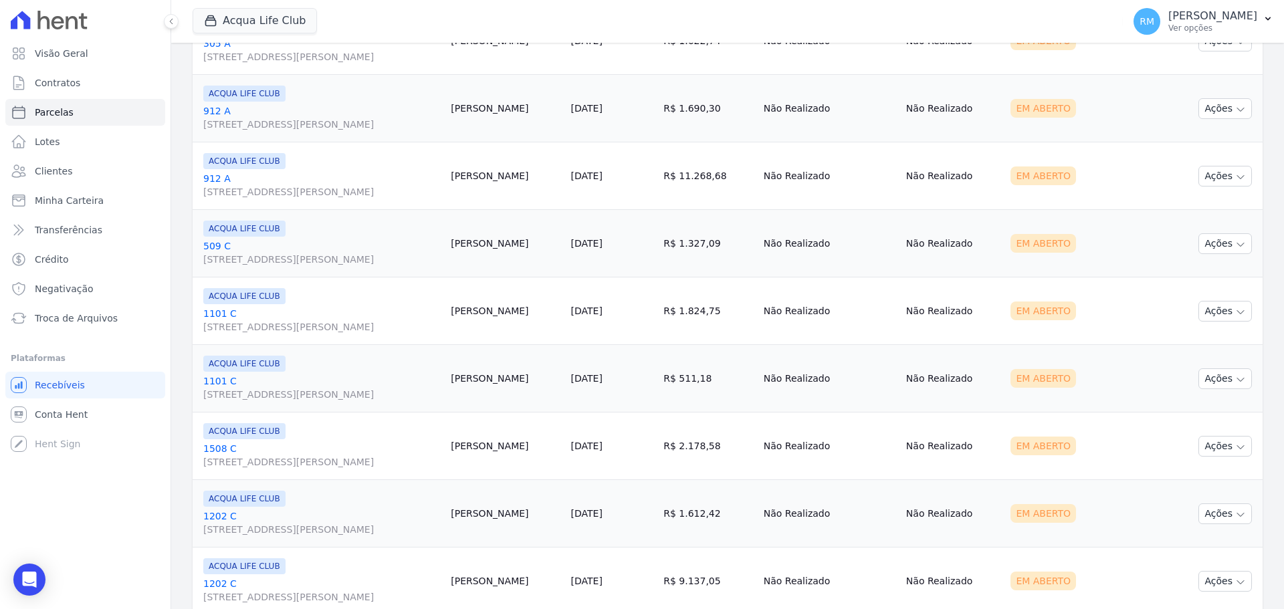
scroll to position [1535, 0]
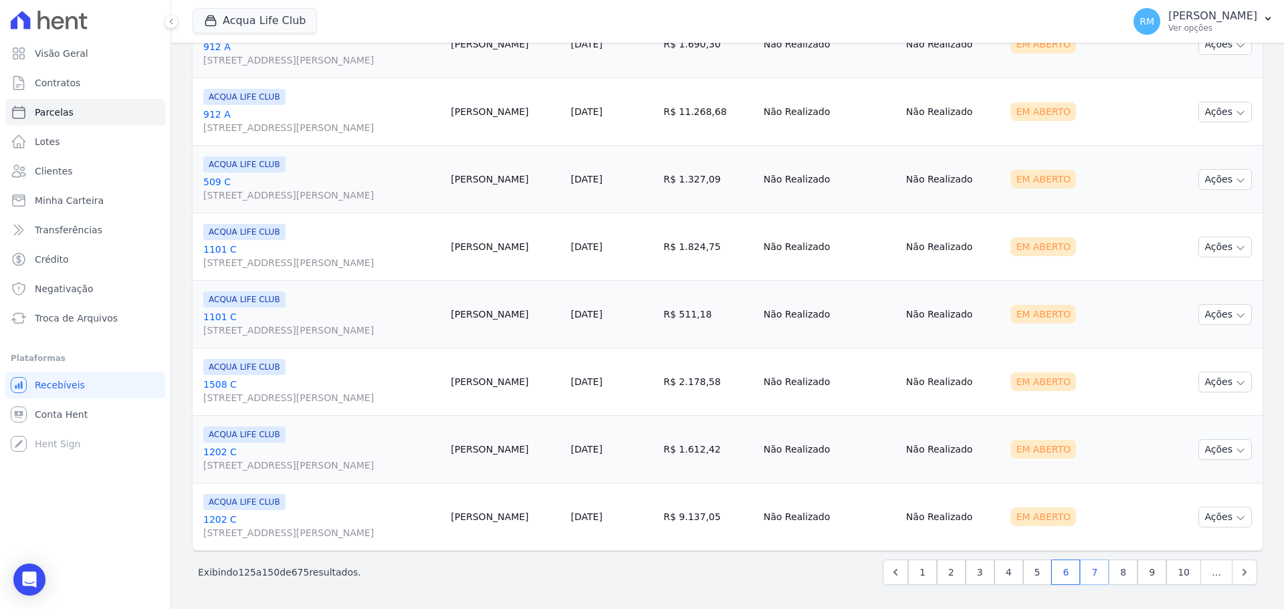
click at [1081, 575] on link "7" at bounding box center [1094, 572] width 29 height 25
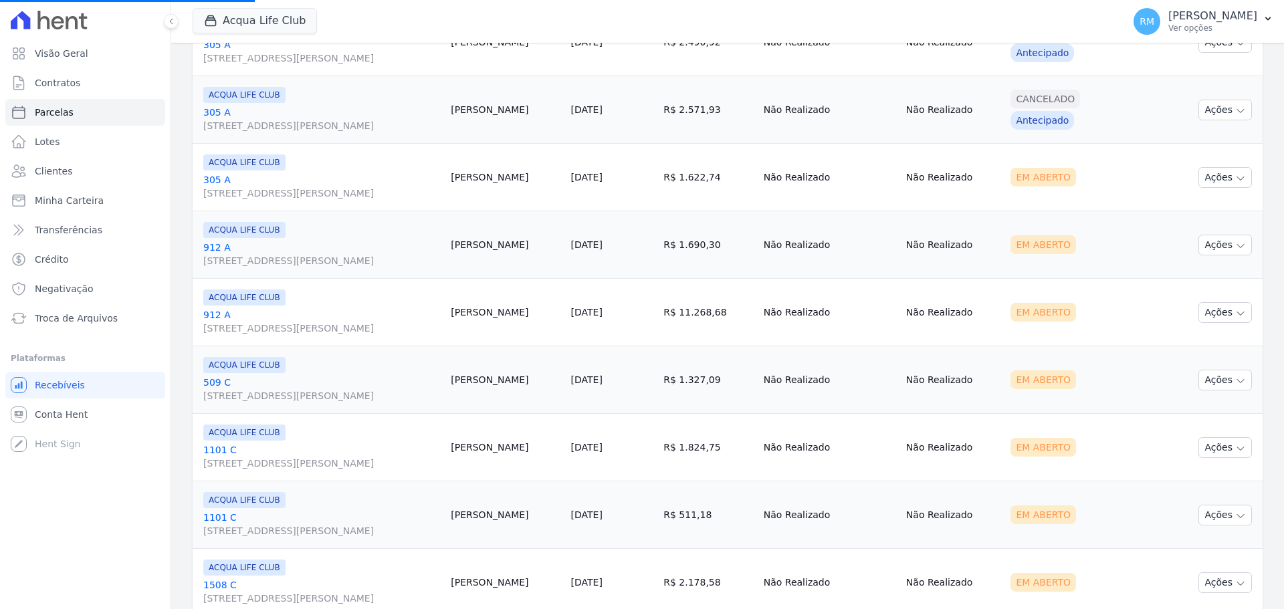
scroll to position [1067, 0]
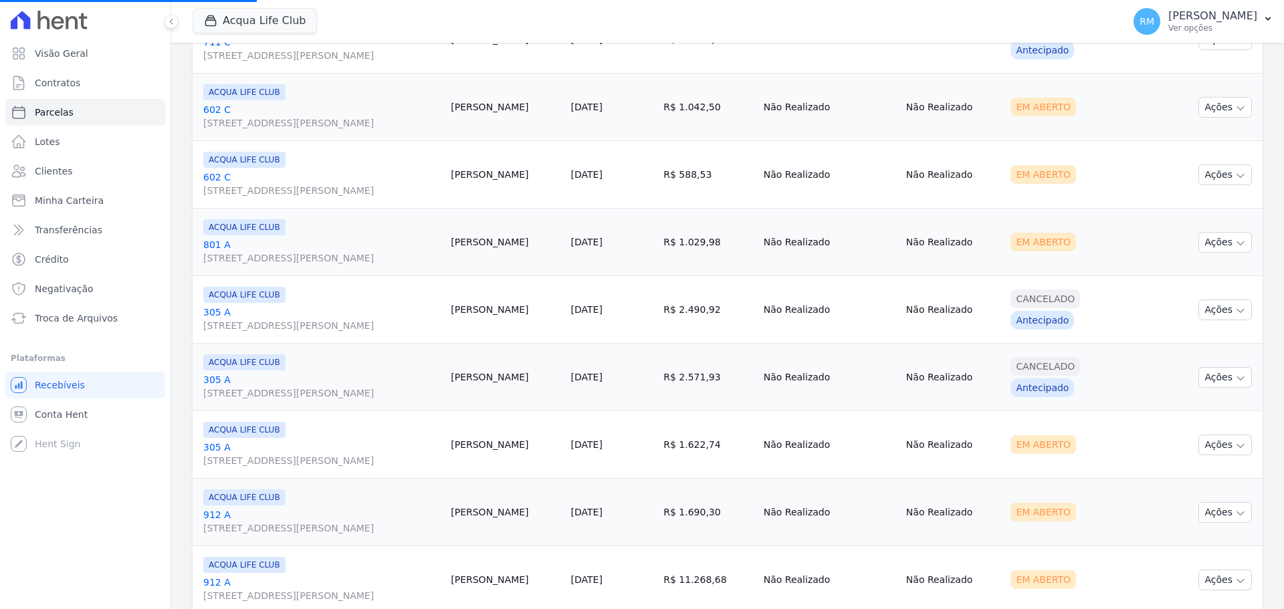
select select
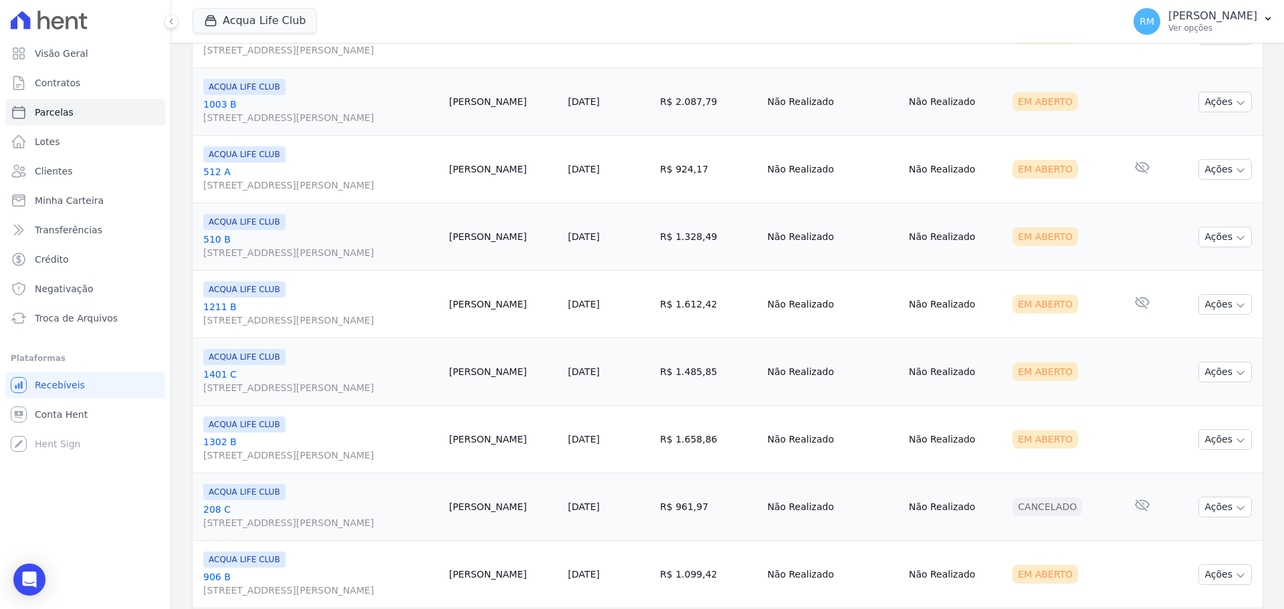
scroll to position [1003, 0]
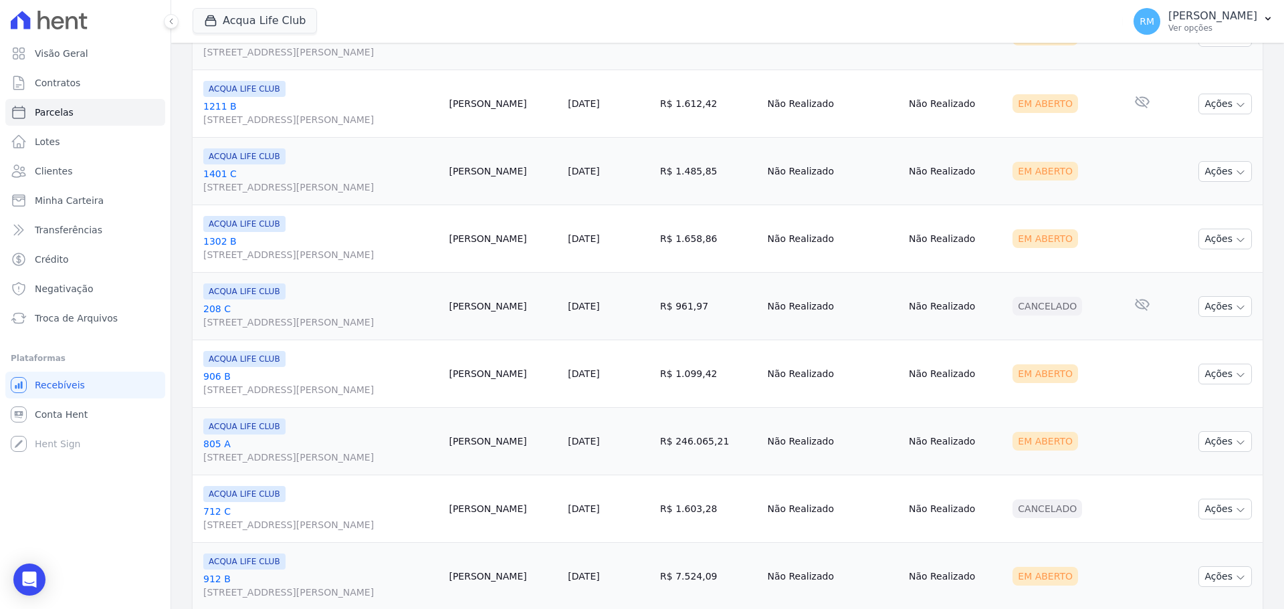
click at [361, 444] on link "805 A [STREET_ADDRESS][PERSON_NAME]" at bounding box center [320, 450] width 235 height 27
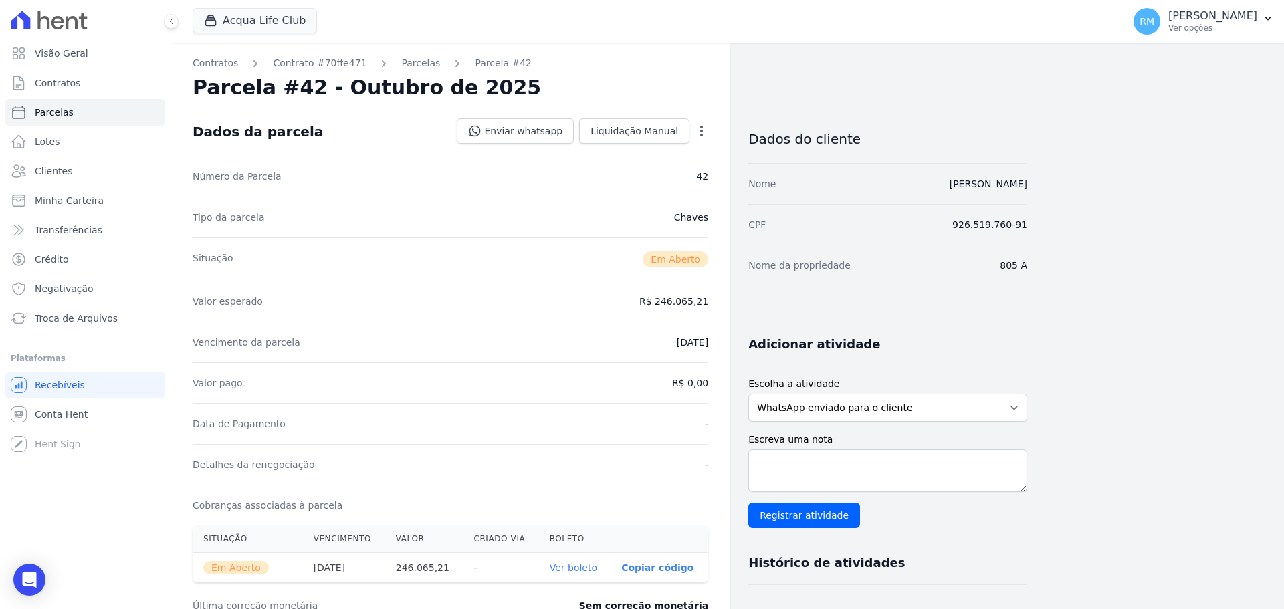
click at [697, 131] on icon "button" at bounding box center [701, 130] width 13 height 13
click at [675, 170] on link "Cancelar Cobrança" at bounding box center [644, 173] width 118 height 24
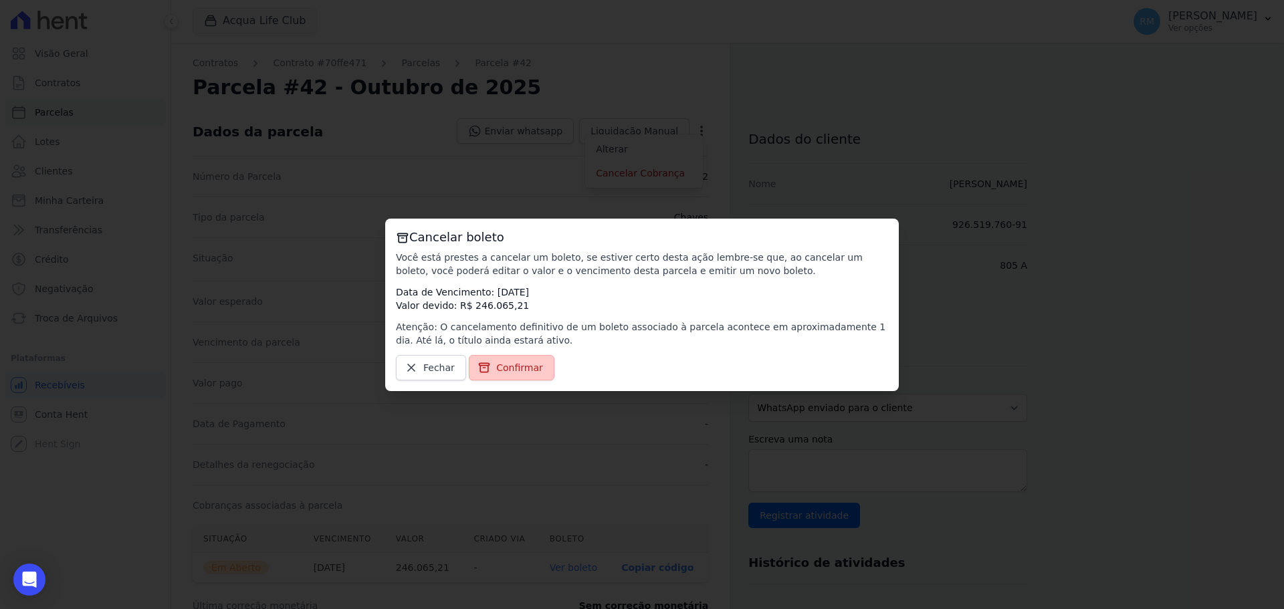
click at [516, 367] on span "Confirmar" at bounding box center [519, 367] width 47 height 13
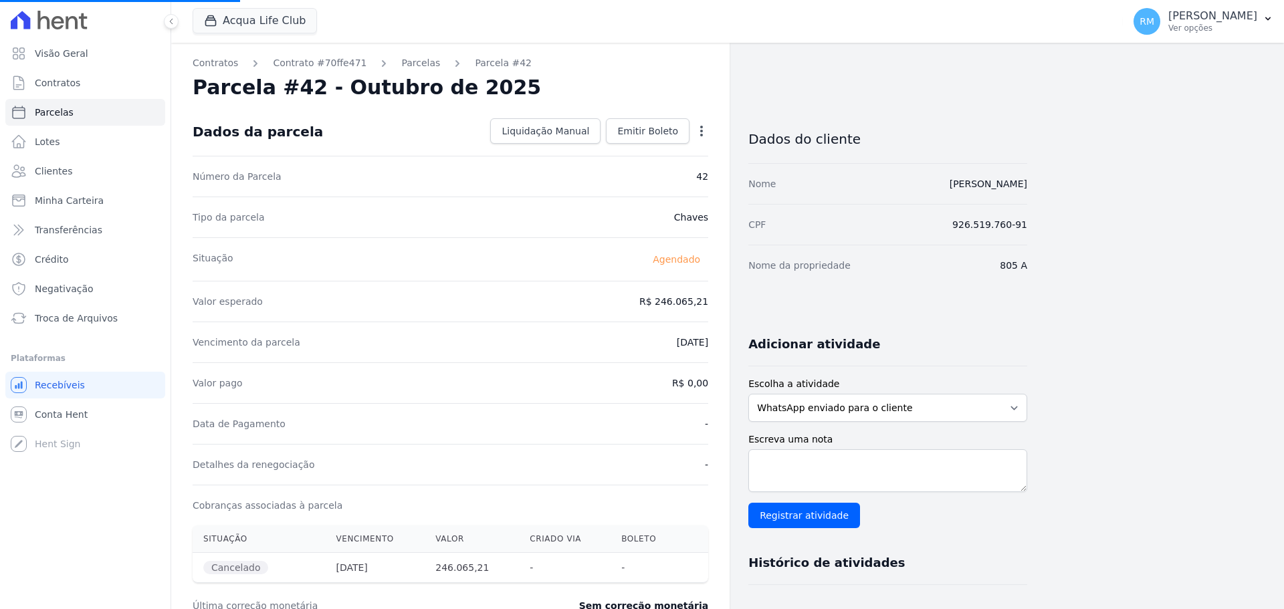
select select
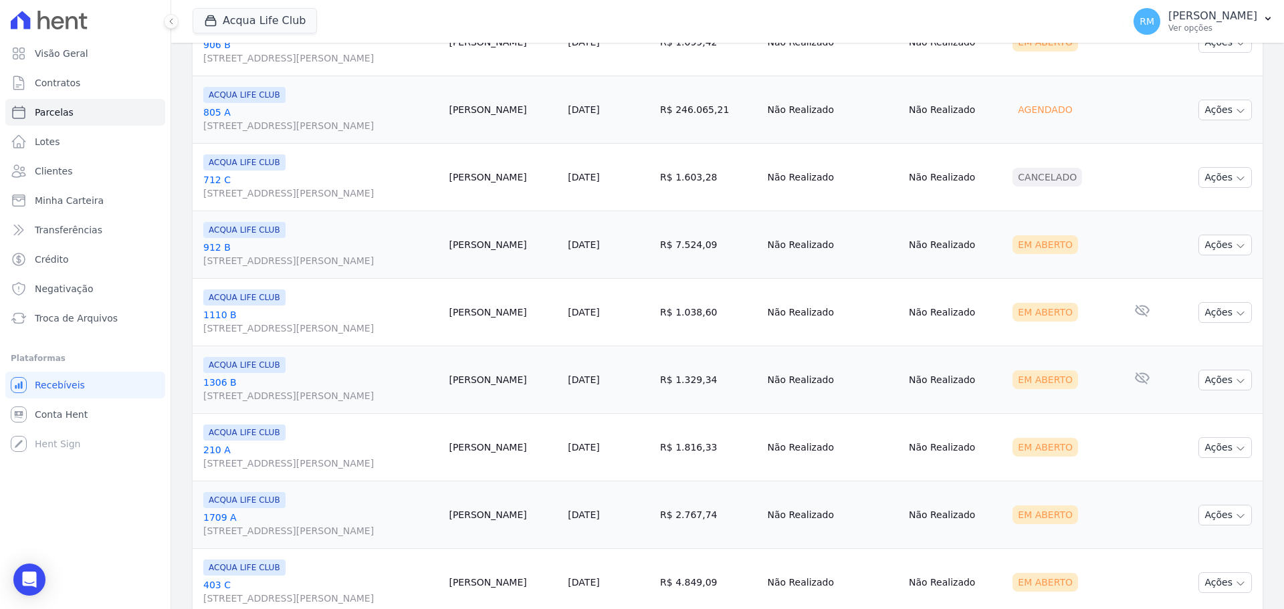
scroll to position [1535, 0]
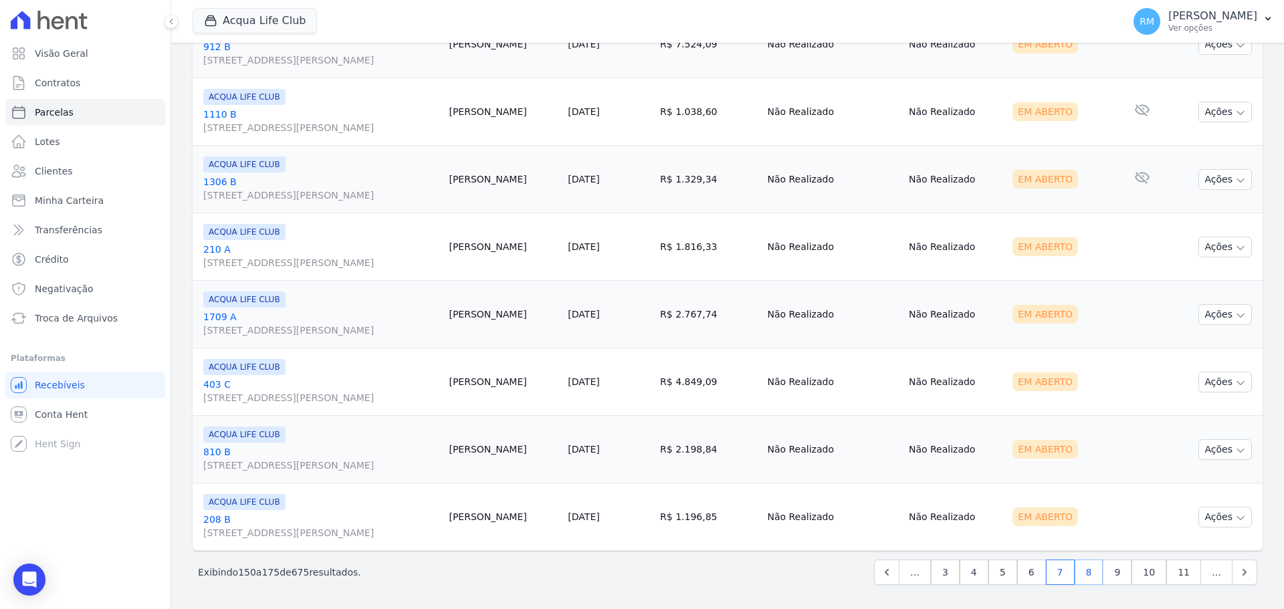
click at [1089, 574] on link "8" at bounding box center [1089, 572] width 29 height 25
select select
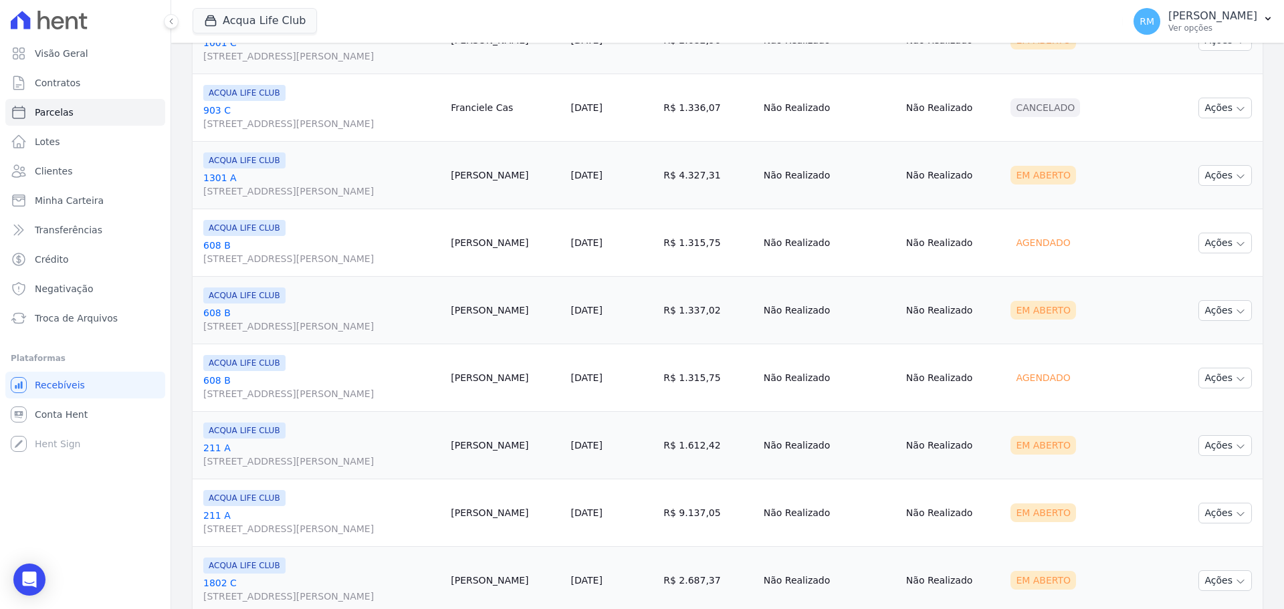
scroll to position [1535, 0]
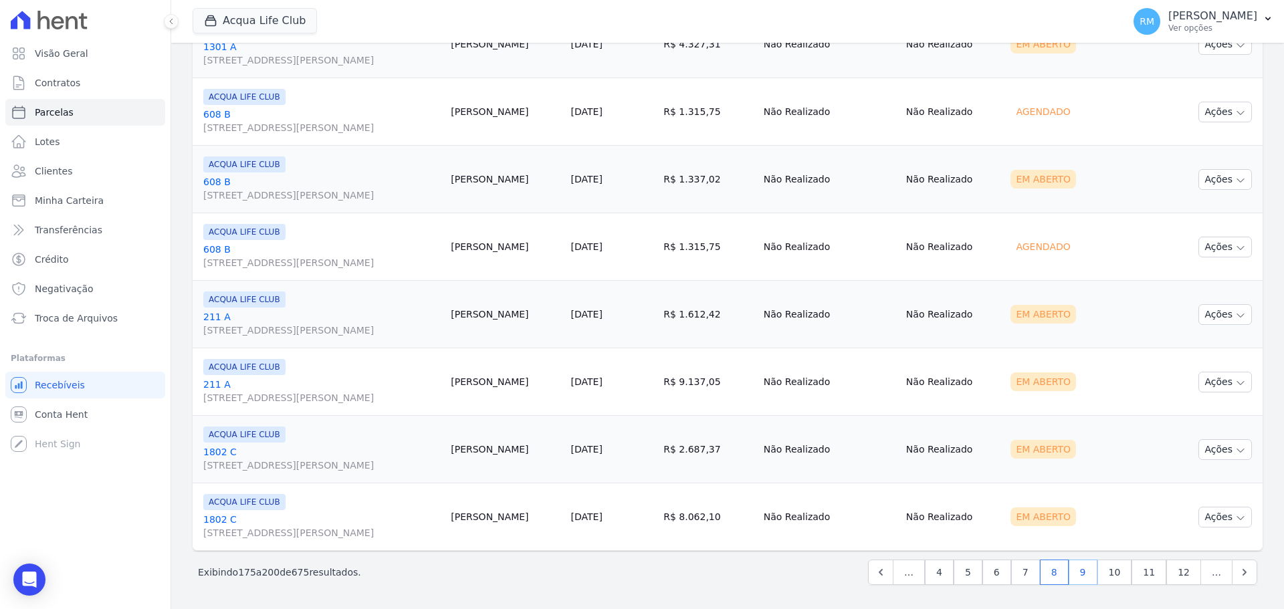
click at [1080, 568] on link "9" at bounding box center [1083, 572] width 29 height 25
select select
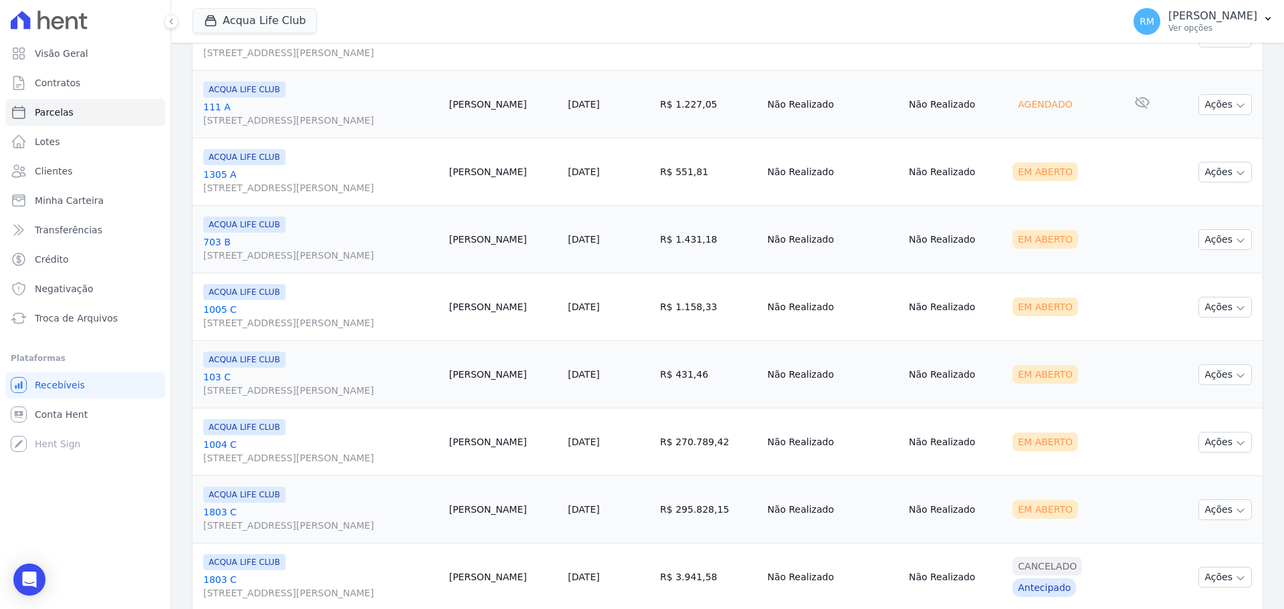
scroll to position [1137, 0]
click at [599, 380] on link "[DATE]" at bounding box center [583, 375] width 31 height 11
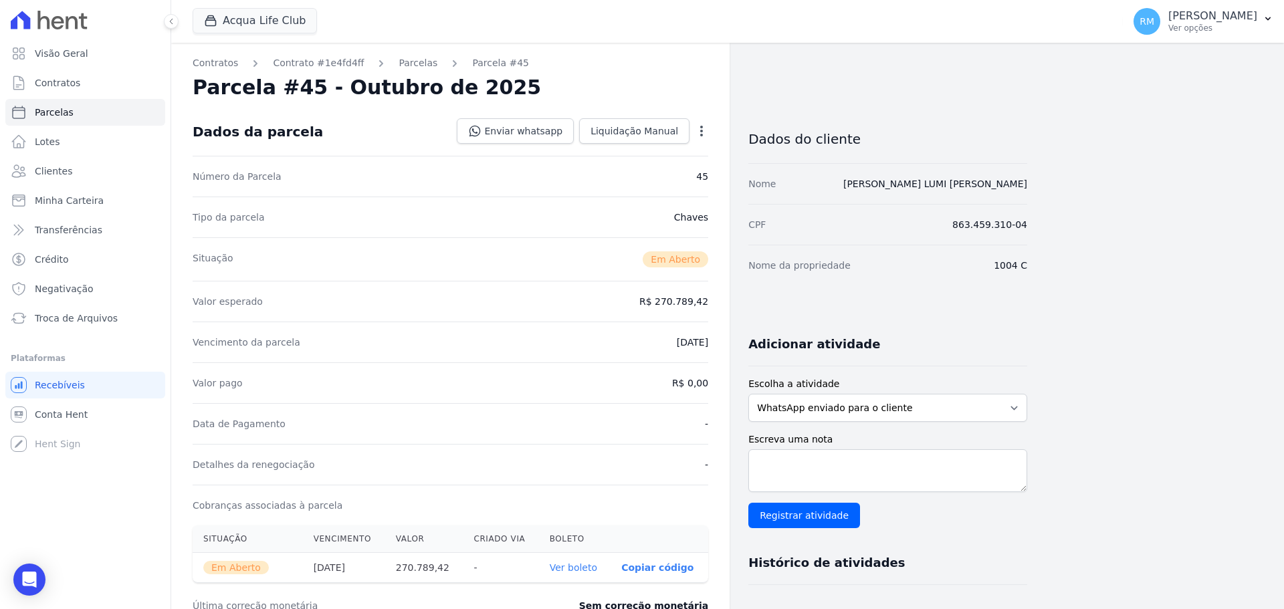
click at [702, 132] on icon "button" at bounding box center [701, 130] width 13 height 13
click at [654, 177] on link "Cancelar Cobrança" at bounding box center [644, 173] width 118 height 24
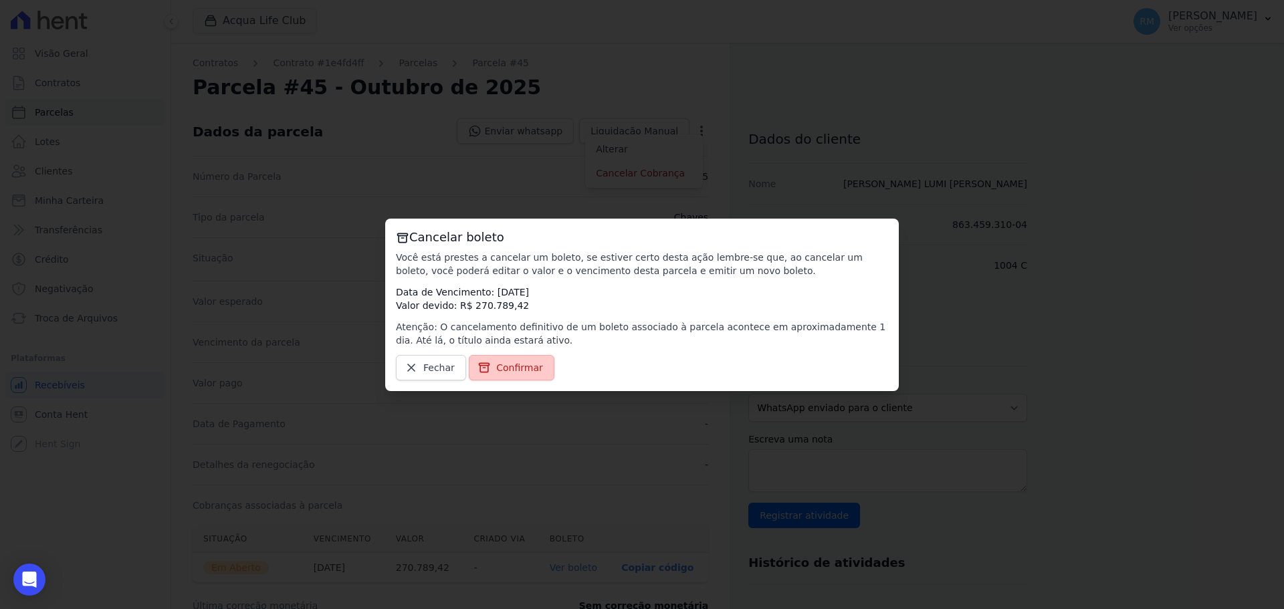
click at [536, 369] on link "Confirmar" at bounding box center [512, 367] width 86 height 25
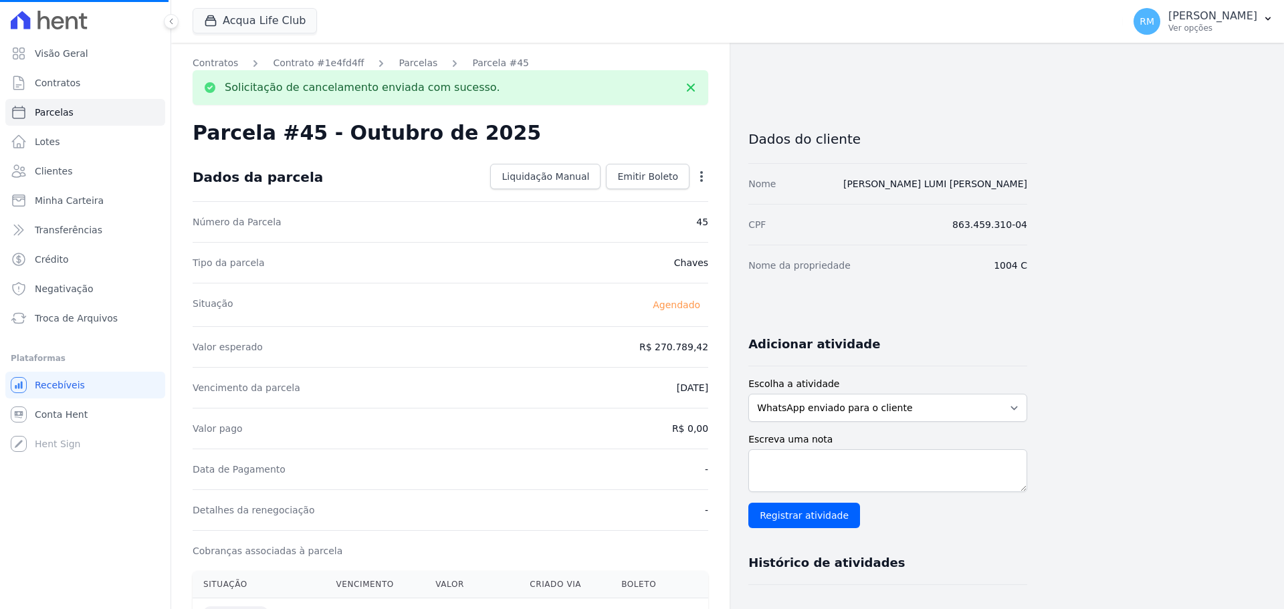
select select
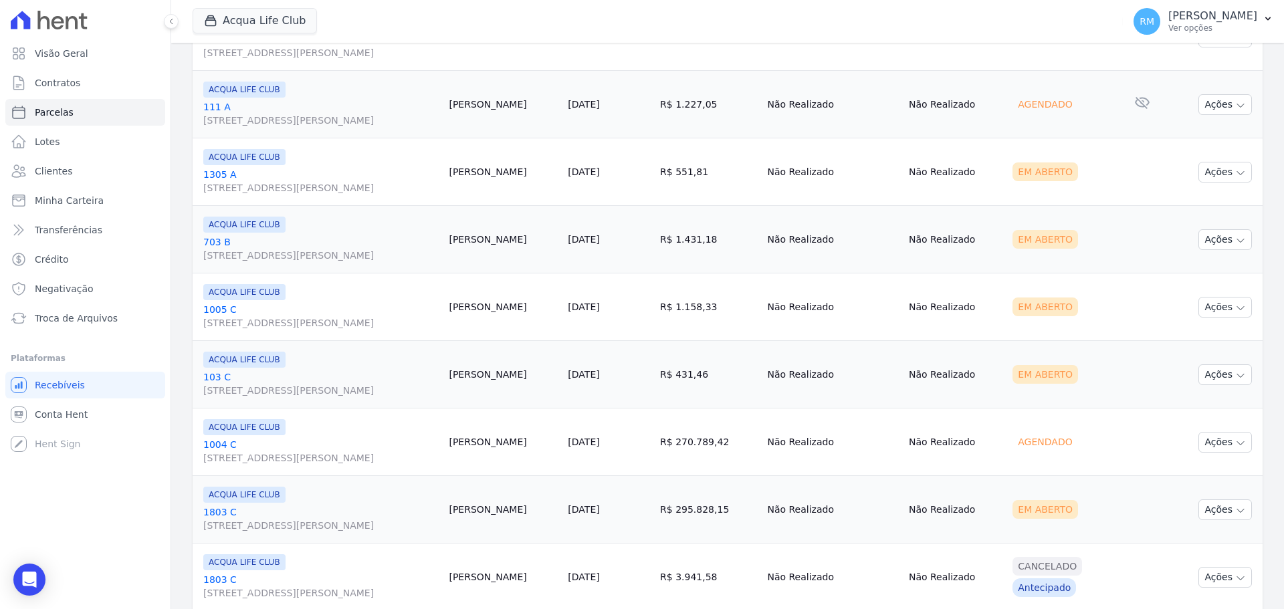
scroll to position [1137, 0]
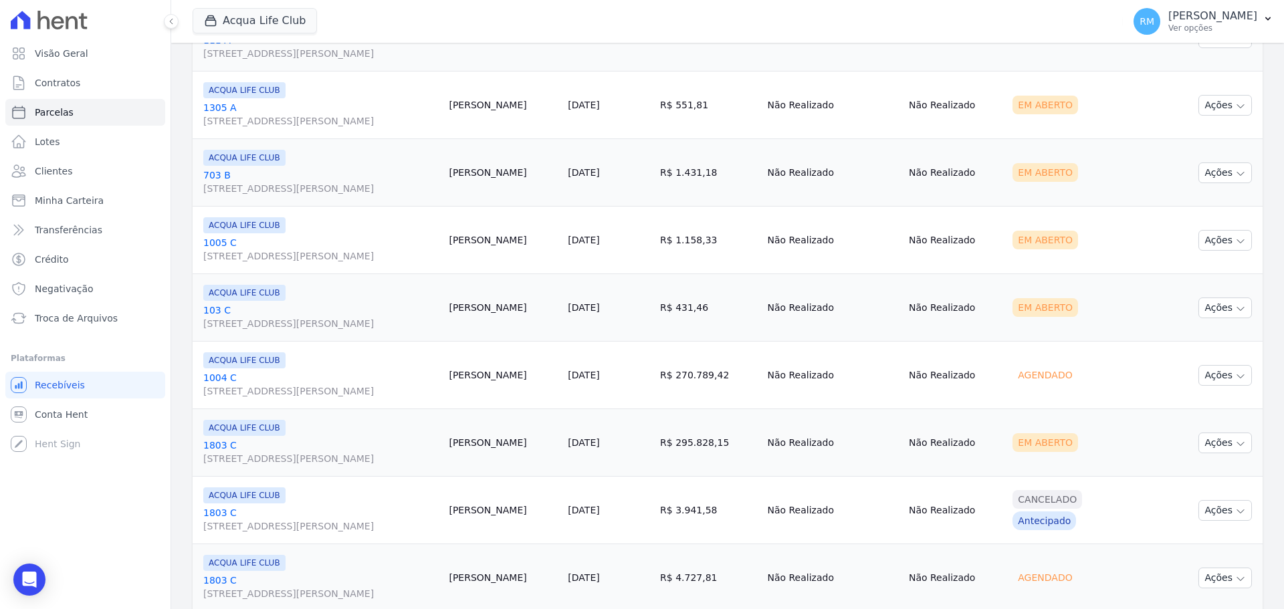
click at [459, 445] on td "[PERSON_NAME]" at bounding box center [502, 443] width 119 height 68
click at [316, 441] on link "[GEOGRAPHIC_DATA][STREET_ADDRESS][PERSON_NAME]" at bounding box center [320, 452] width 235 height 27
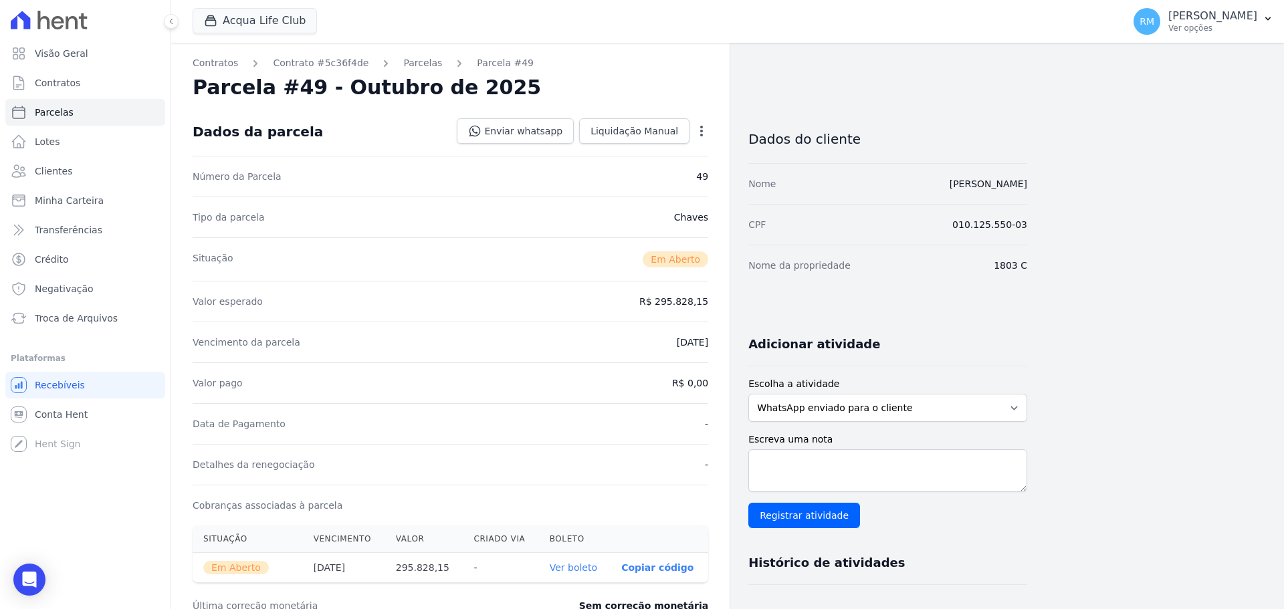
click at [701, 130] on icon "button" at bounding box center [701, 131] width 3 height 11
click at [636, 179] on link "Cancelar Cobrança" at bounding box center [644, 173] width 118 height 24
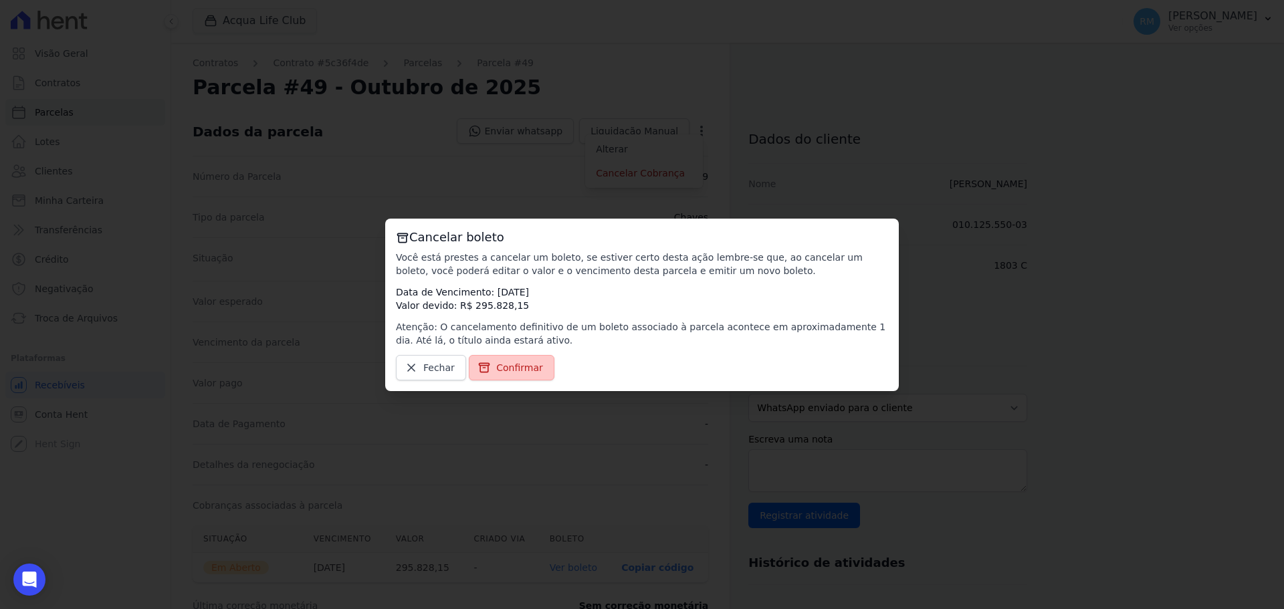
click at [527, 366] on span "Confirmar" at bounding box center [519, 367] width 47 height 13
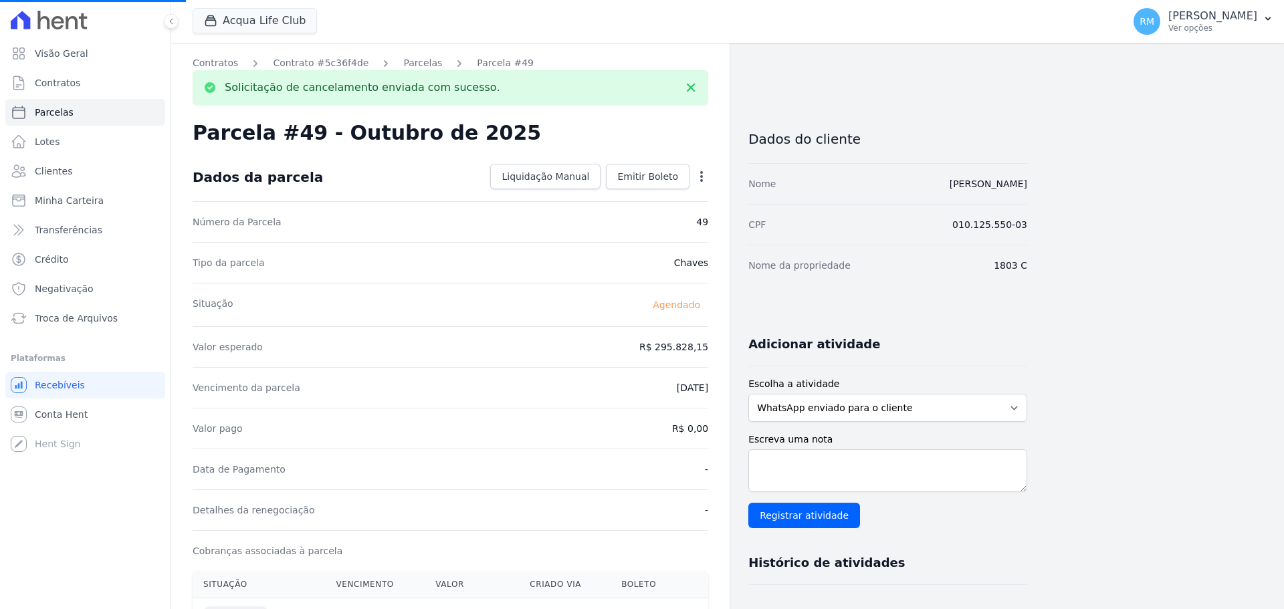
select select
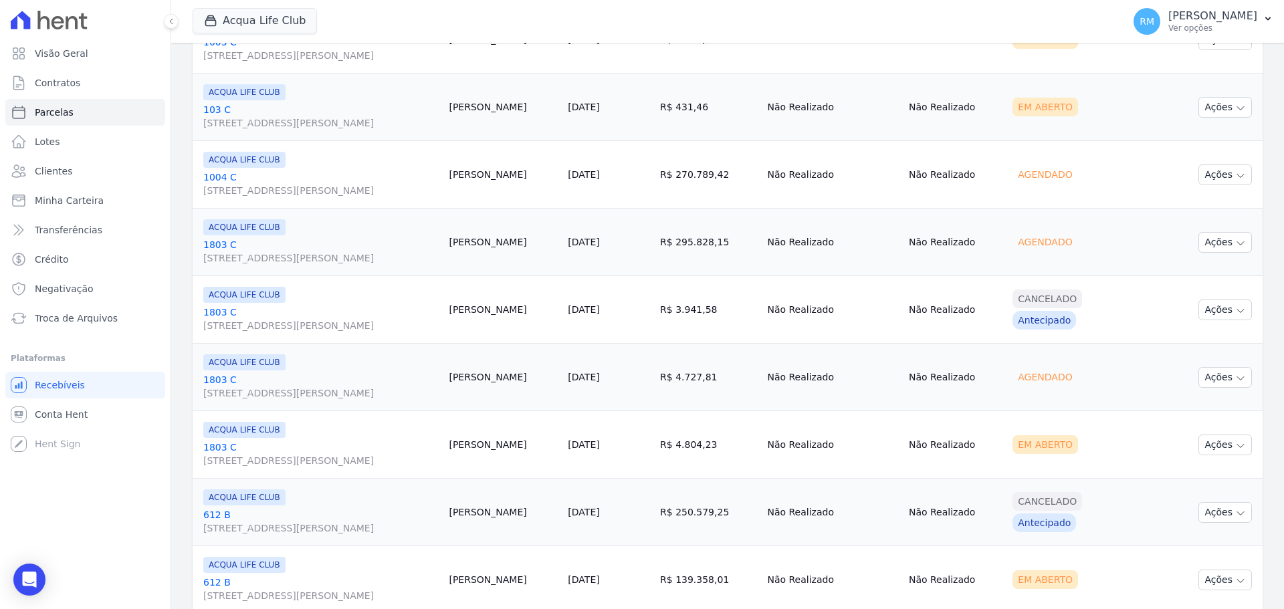
scroll to position [1404, 0]
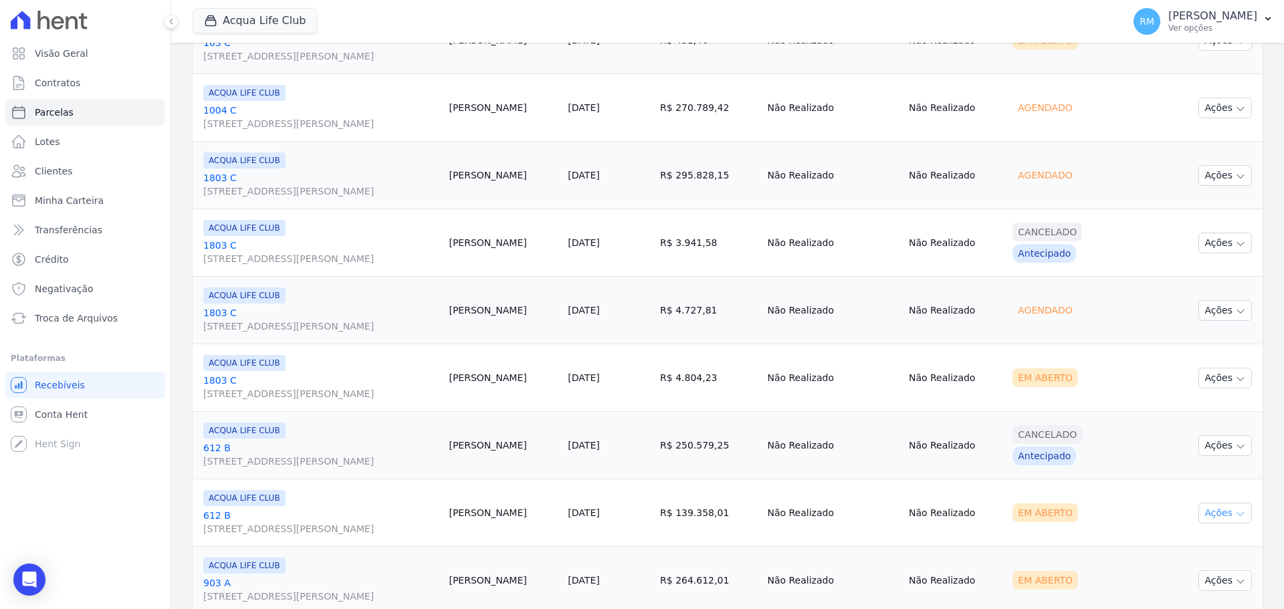
click at [1235, 512] on icon "button" at bounding box center [1240, 514] width 11 height 11
drag, startPoint x: 467, startPoint y: 534, endPoint x: 458, endPoint y: 526, distance: 12.3
click at [459, 527] on td "[PERSON_NAME]" at bounding box center [502, 513] width 119 height 68
click at [457, 524] on td "[PERSON_NAME]" at bounding box center [502, 513] width 119 height 68
click at [305, 502] on div "ACQUA LIFE CLUB" at bounding box center [320, 498] width 235 height 16
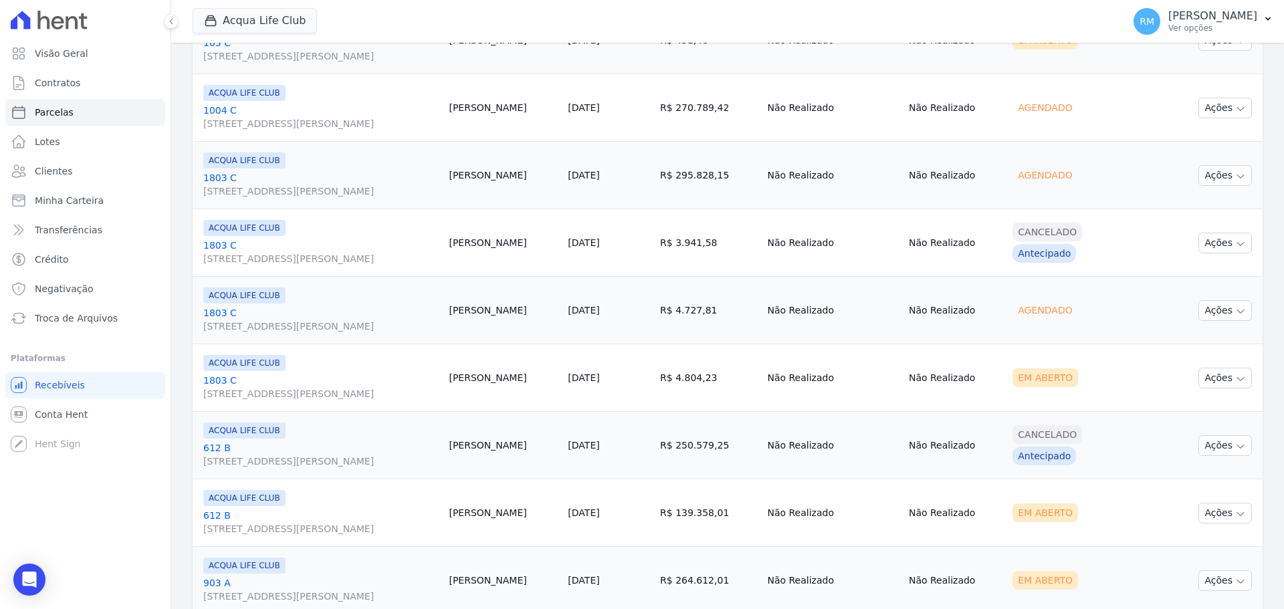
click at [317, 518] on link "[GEOGRAPHIC_DATA][STREET_ADDRESS][PERSON_NAME]" at bounding box center [320, 522] width 235 height 27
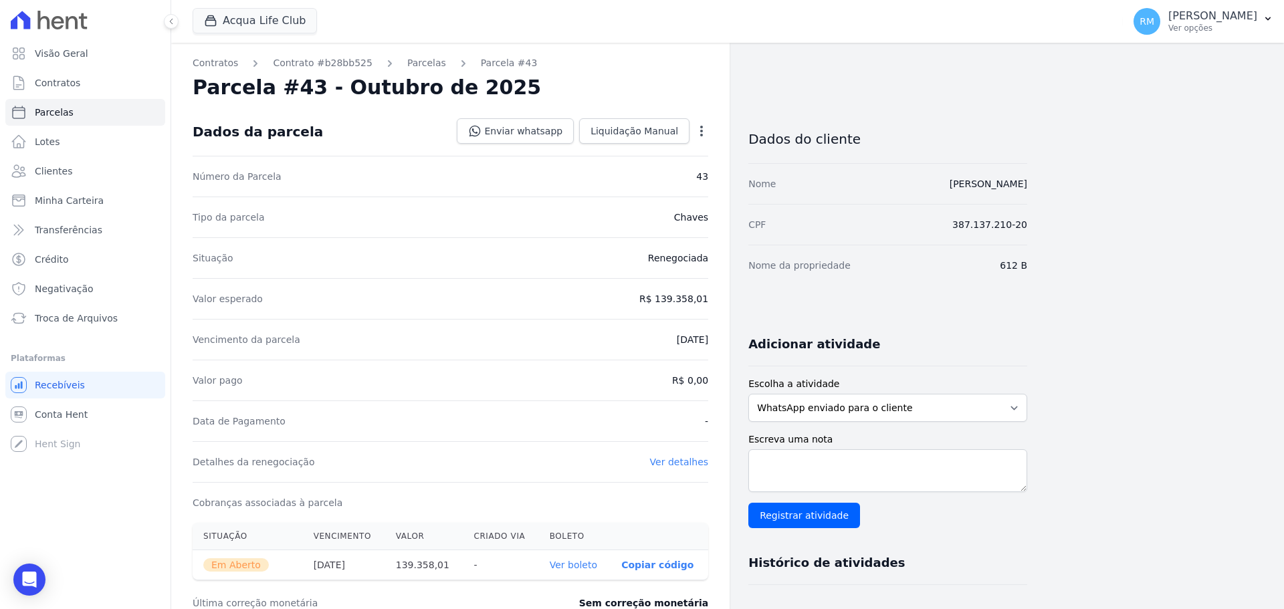
click at [702, 131] on icon "button" at bounding box center [701, 131] width 3 height 11
click at [651, 173] on link "Cancelar Cobrança" at bounding box center [644, 173] width 118 height 24
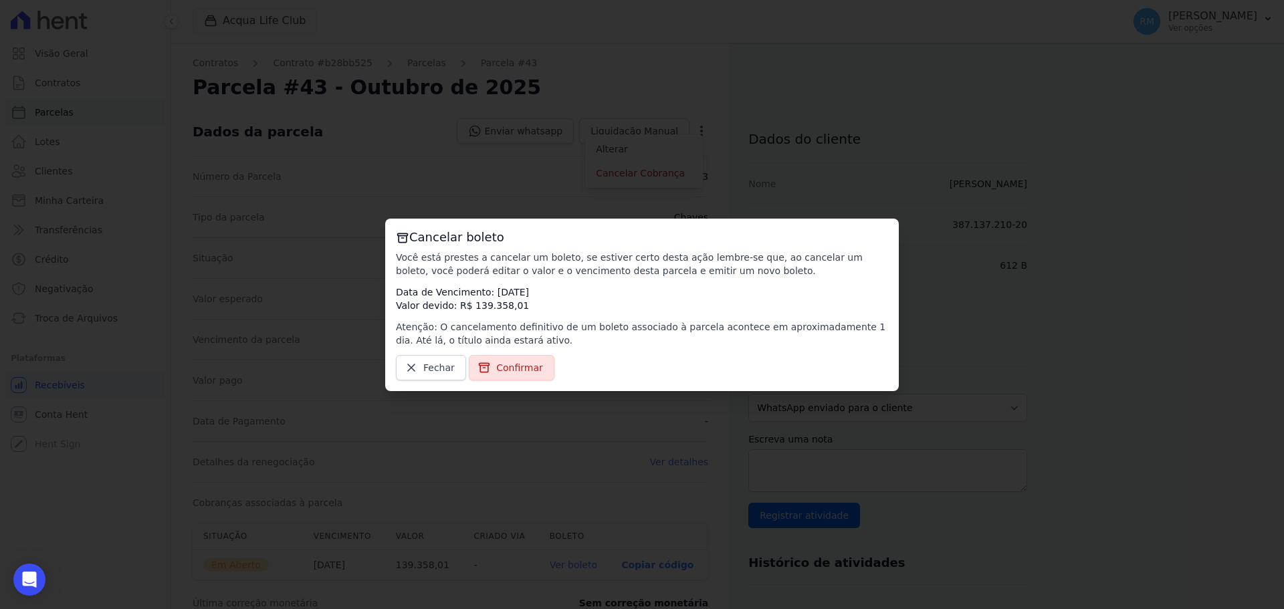
click at [514, 360] on link "Confirmar" at bounding box center [512, 367] width 86 height 25
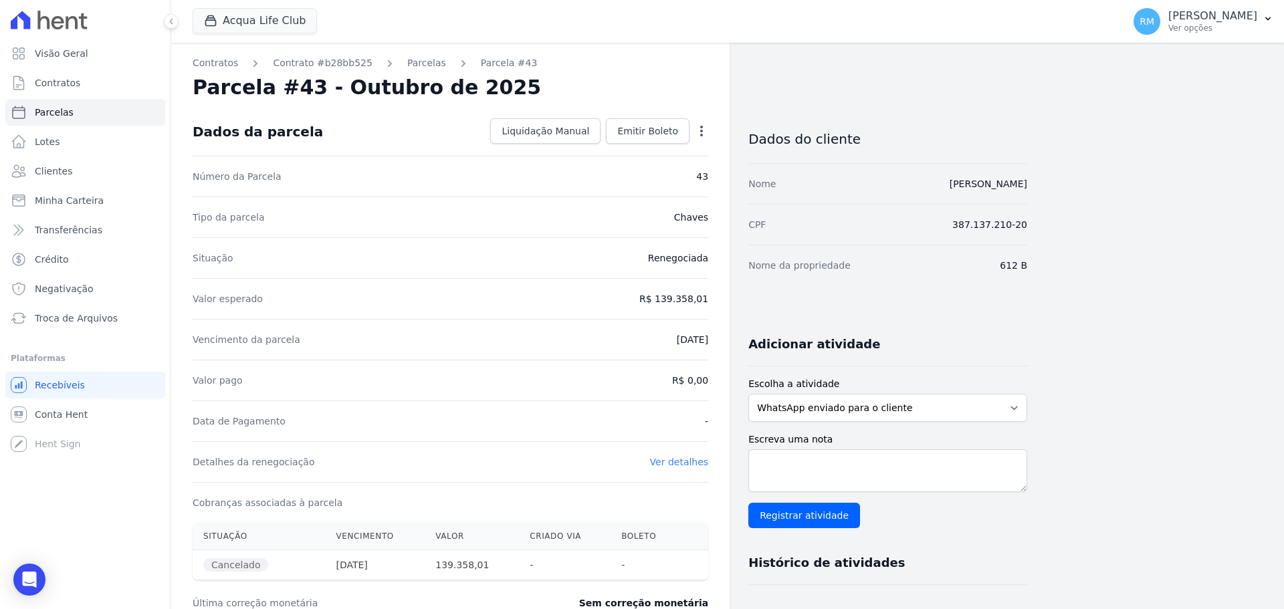
click at [703, 134] on icon "button" at bounding box center [701, 130] width 13 height 13
click at [401, 257] on div "Situação Renegociada" at bounding box center [451, 257] width 516 height 41
click at [701, 125] on icon "button" at bounding box center [701, 130] width 13 height 13
click at [365, 340] on div "Vencimento da parcela [DATE]" at bounding box center [451, 339] width 516 height 41
select select
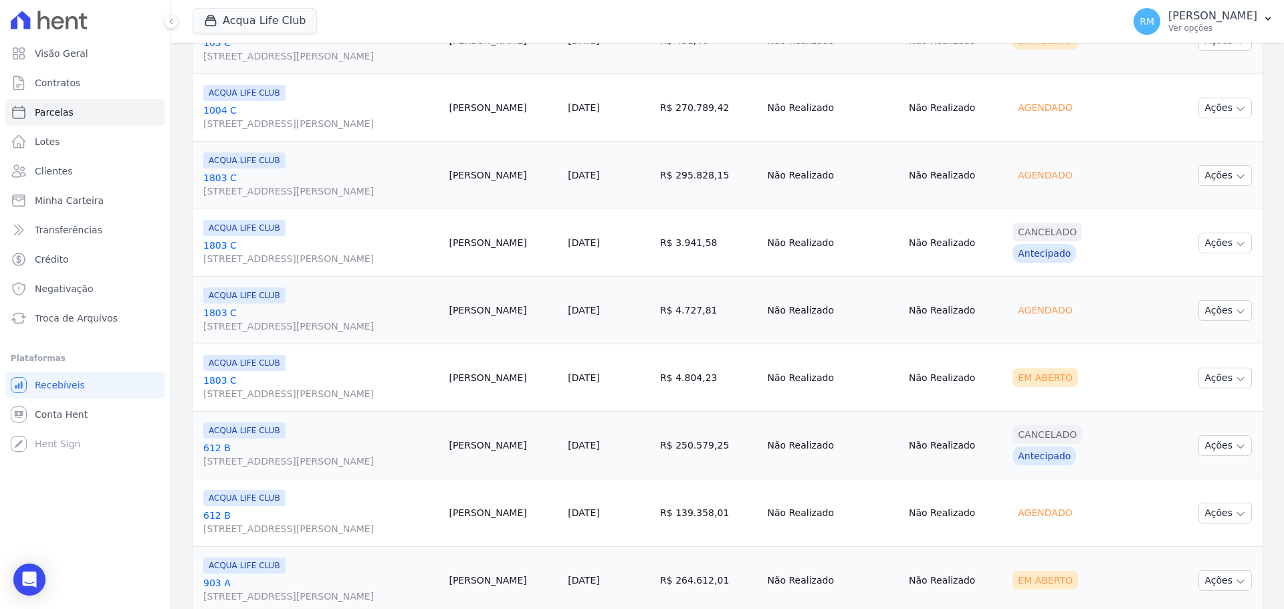
scroll to position [1471, 0]
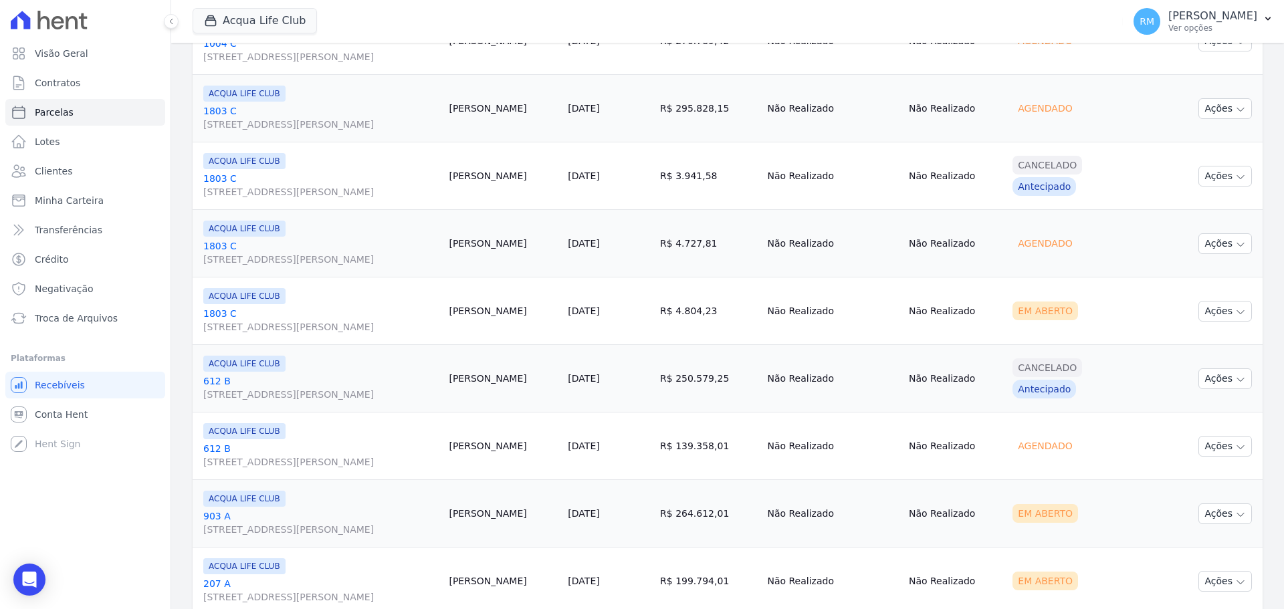
click at [481, 518] on td "[PERSON_NAME]" at bounding box center [502, 514] width 119 height 68
click at [304, 518] on link "903 A [STREET_ADDRESS][PERSON_NAME]" at bounding box center [320, 523] width 235 height 27
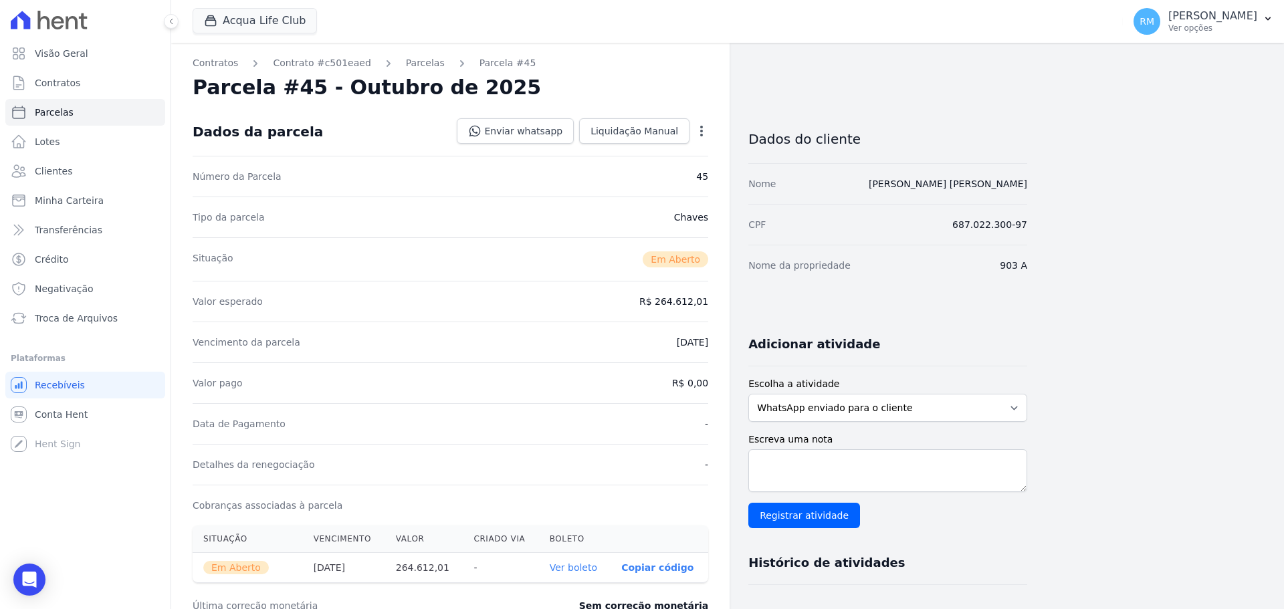
click at [700, 130] on icon "button" at bounding box center [701, 130] width 13 height 13
click at [492, 218] on div "Tipo da parcela [GEOGRAPHIC_DATA]" at bounding box center [451, 217] width 516 height 41
click at [699, 138] on div "Open options" at bounding box center [701, 132] width 13 height 17
click at [704, 132] on icon "button" at bounding box center [701, 130] width 13 height 13
click at [659, 175] on link "Cancelar Cobrança" at bounding box center [644, 173] width 118 height 24
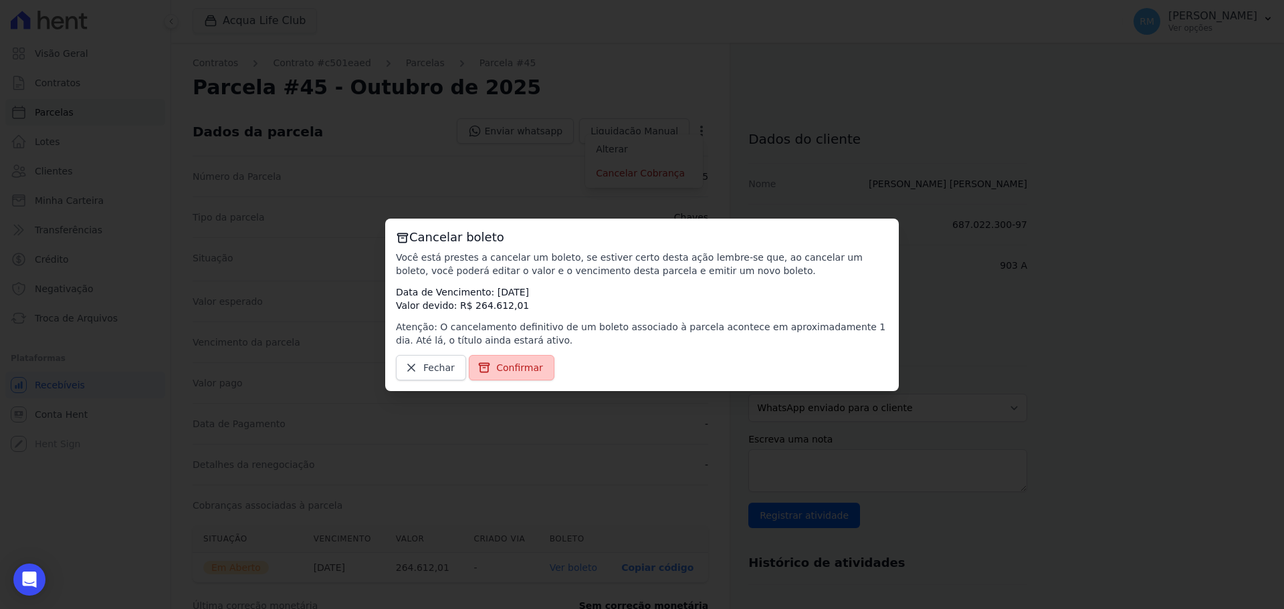
click at [518, 366] on span "Confirmar" at bounding box center [519, 367] width 47 height 13
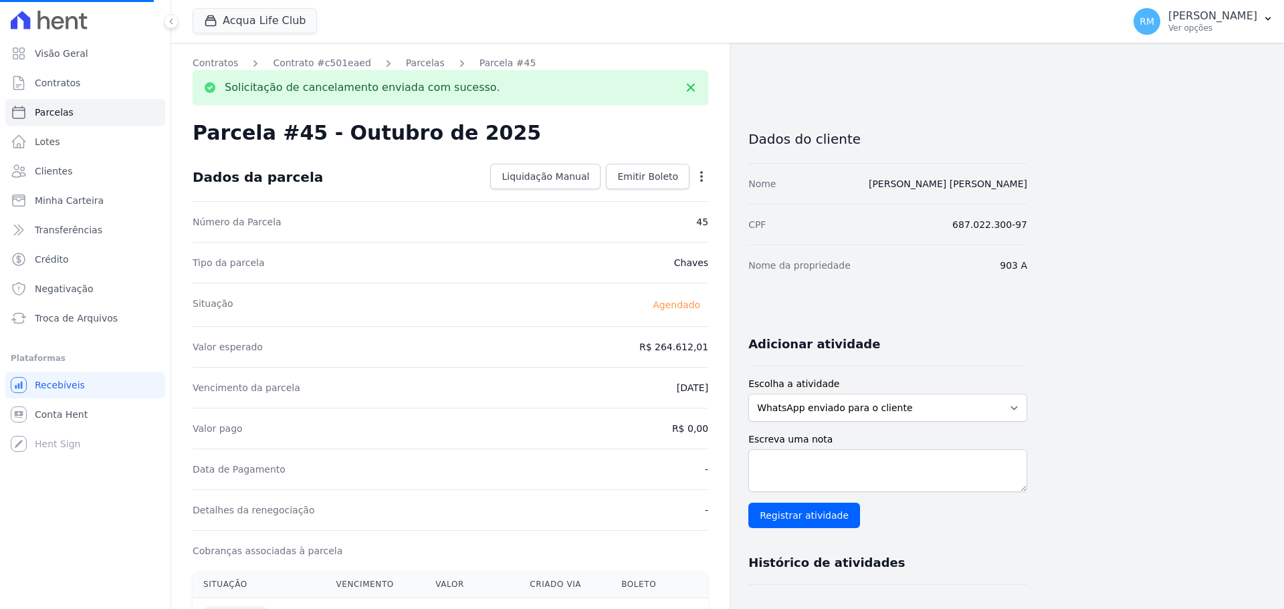
select select
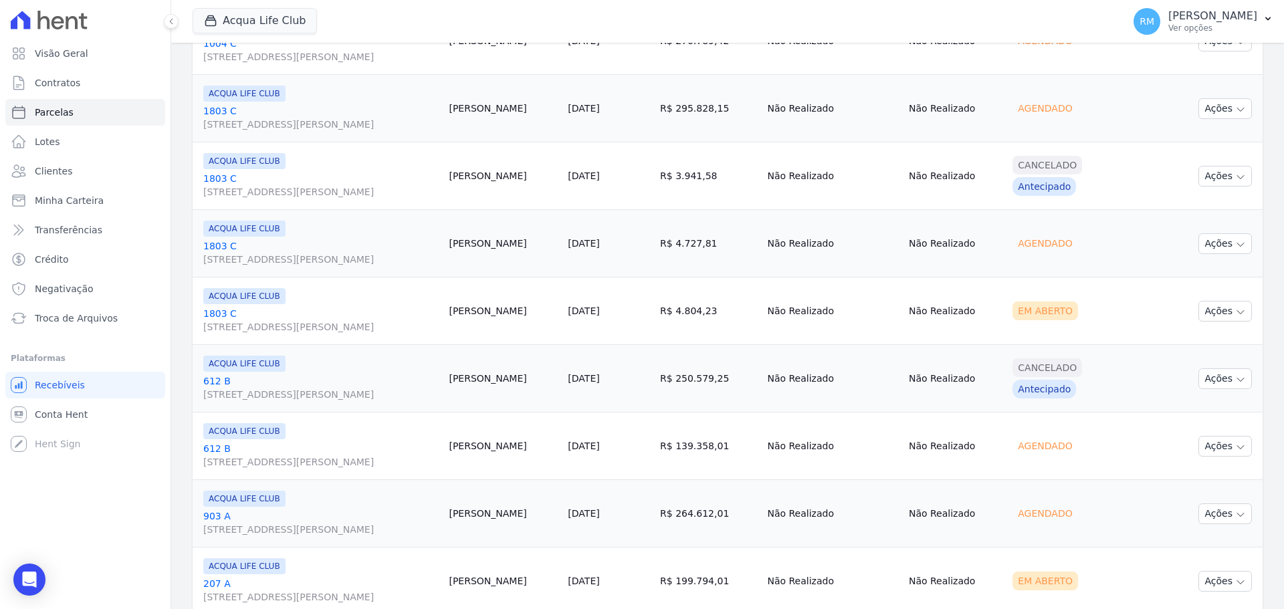
scroll to position [1535, 0]
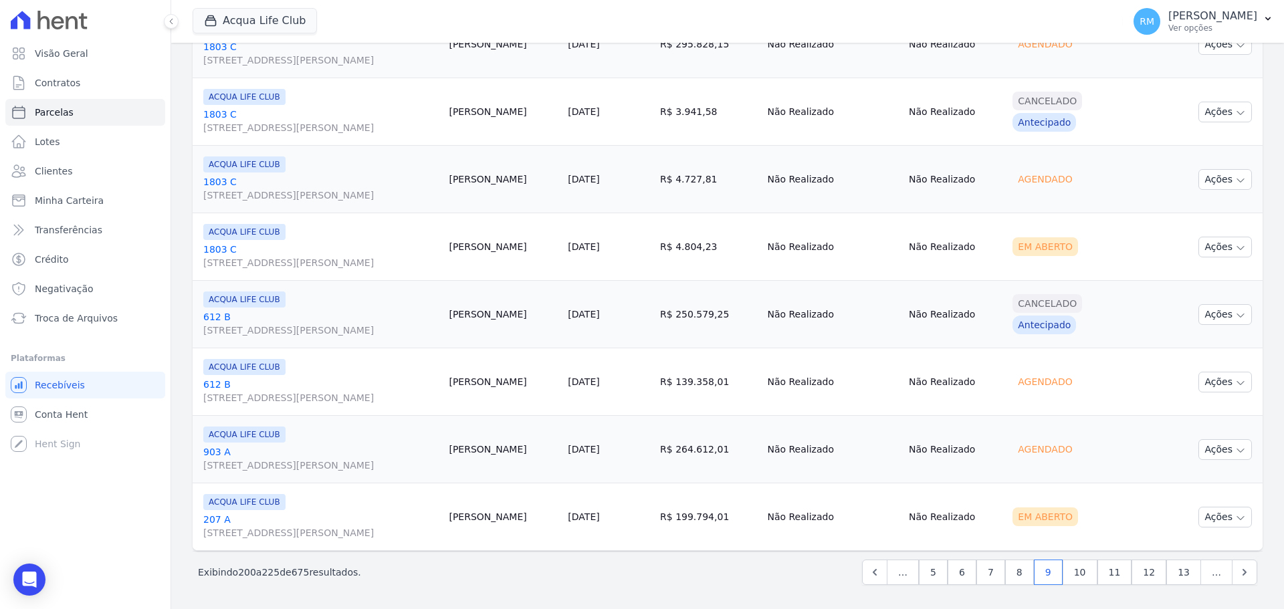
click at [477, 520] on td "[PERSON_NAME]" at bounding box center [502, 517] width 119 height 68
click at [292, 514] on link "207 A [STREET_ADDRESS][PERSON_NAME]" at bounding box center [320, 526] width 235 height 27
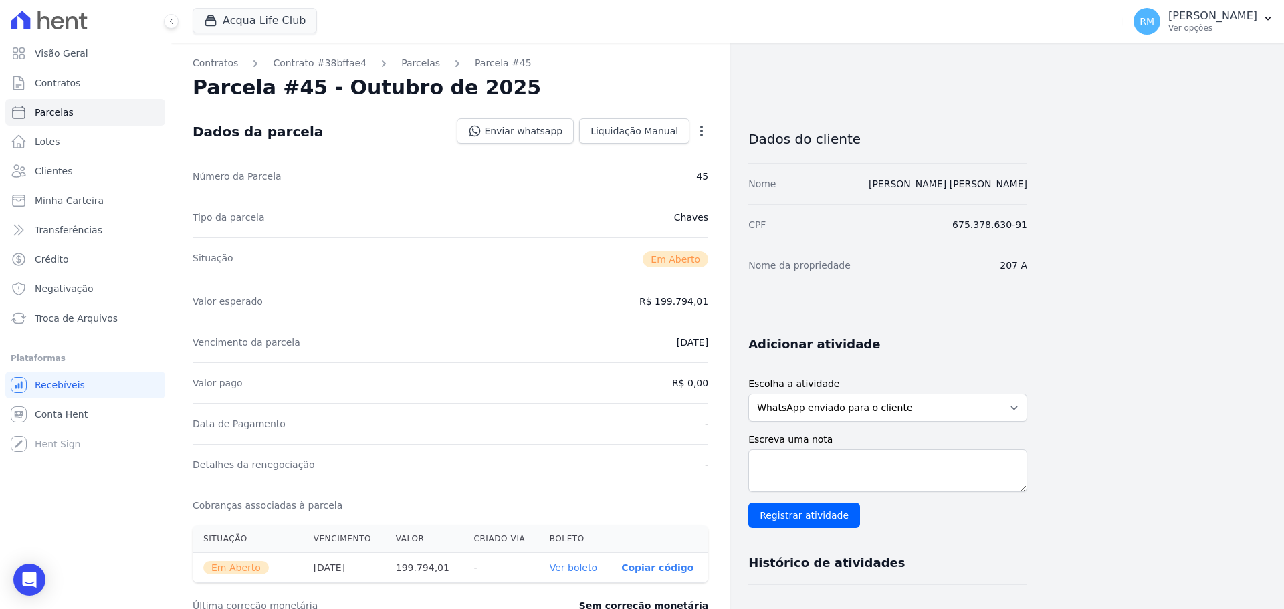
click at [702, 132] on icon "button" at bounding box center [701, 130] width 13 height 13
click at [657, 171] on link "Cancelar Cobrança" at bounding box center [644, 173] width 118 height 24
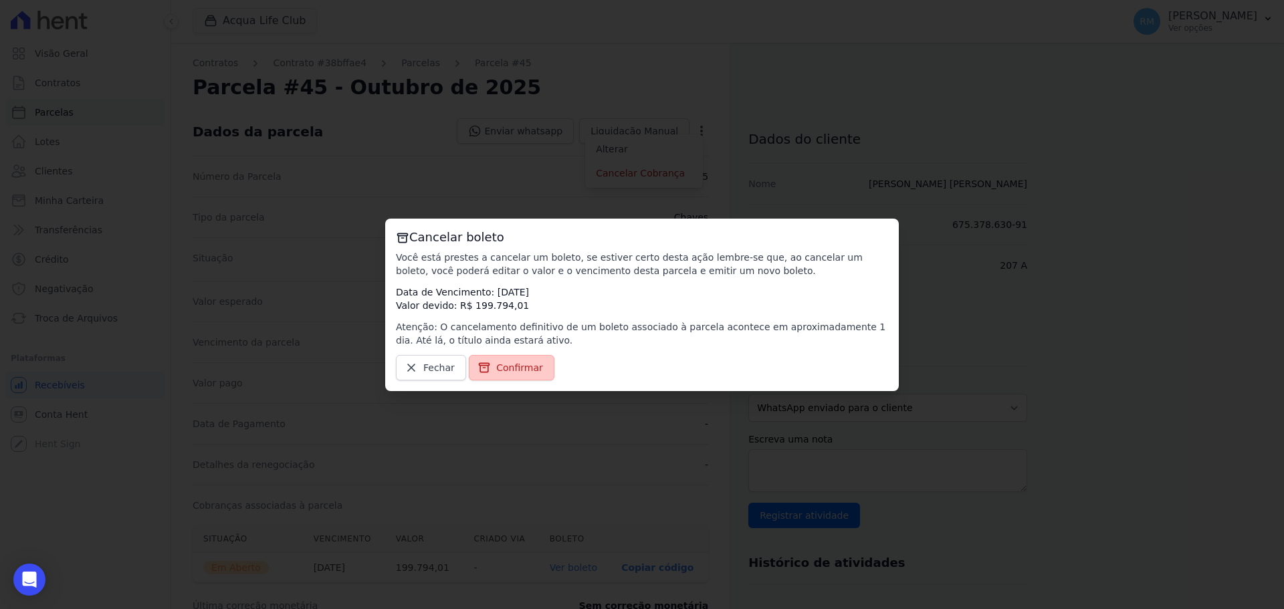
click at [518, 357] on link "Confirmar" at bounding box center [512, 367] width 86 height 25
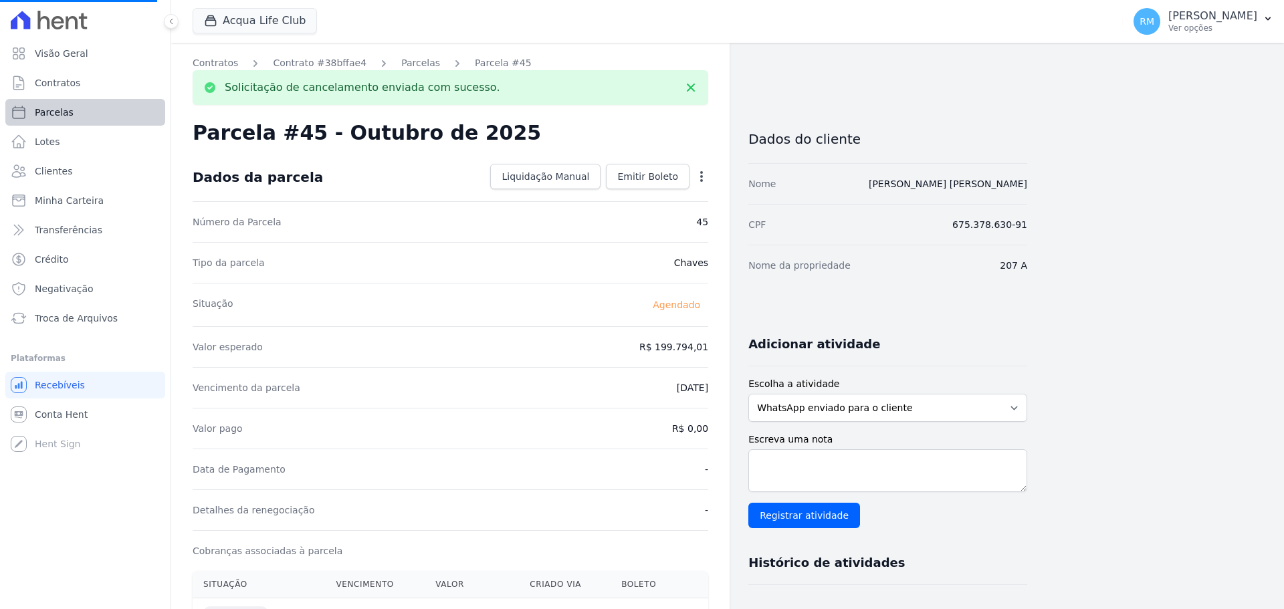
select select
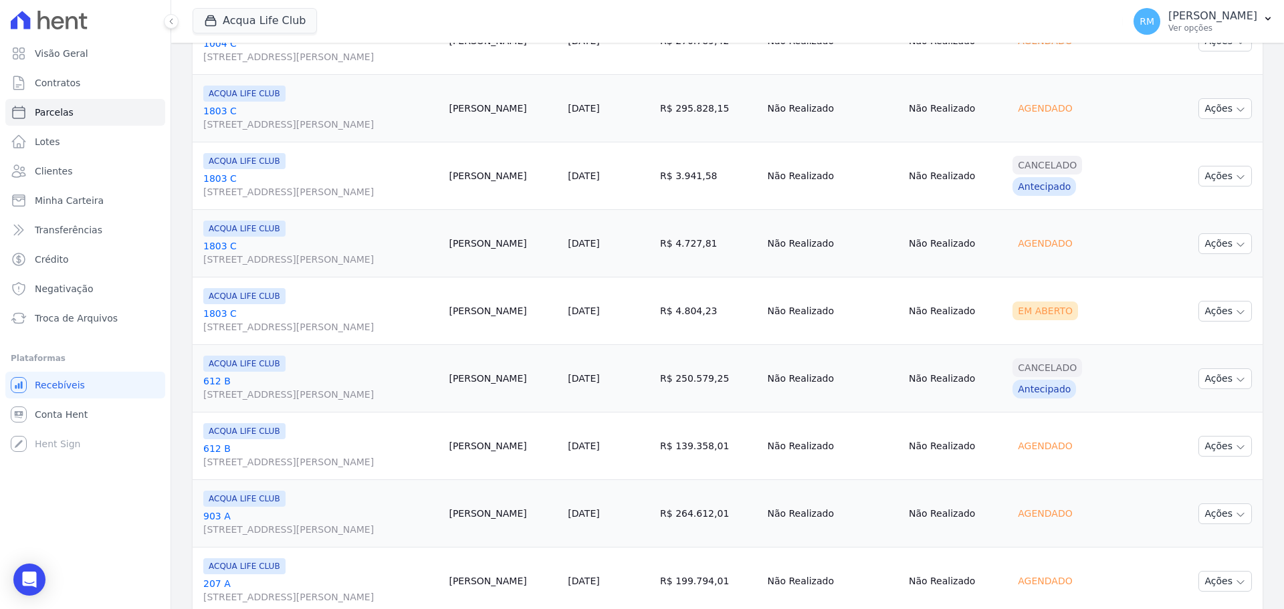
scroll to position [1535, 0]
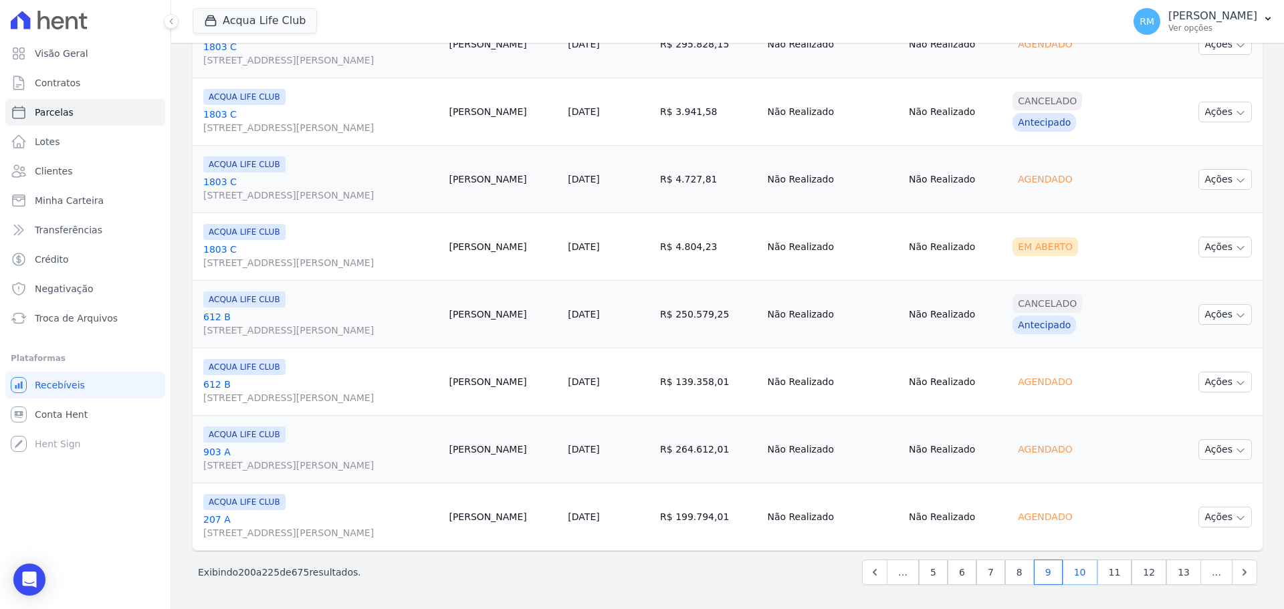
click at [1089, 572] on link "10" at bounding box center [1080, 572] width 35 height 25
select select
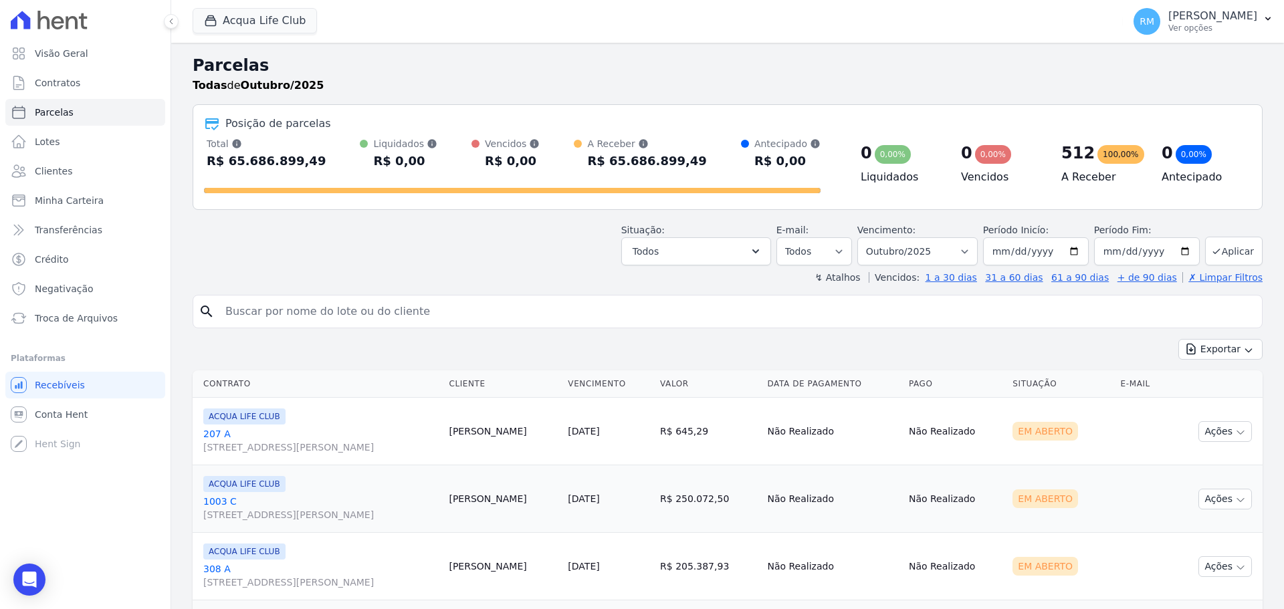
click at [452, 505] on td "[PERSON_NAME]" at bounding box center [502, 499] width 119 height 68
click at [453, 501] on td "[PERSON_NAME]" at bounding box center [502, 499] width 119 height 68
click at [302, 500] on link "[GEOGRAPHIC_DATA][STREET_ADDRESS][PERSON_NAME]" at bounding box center [320, 508] width 235 height 27
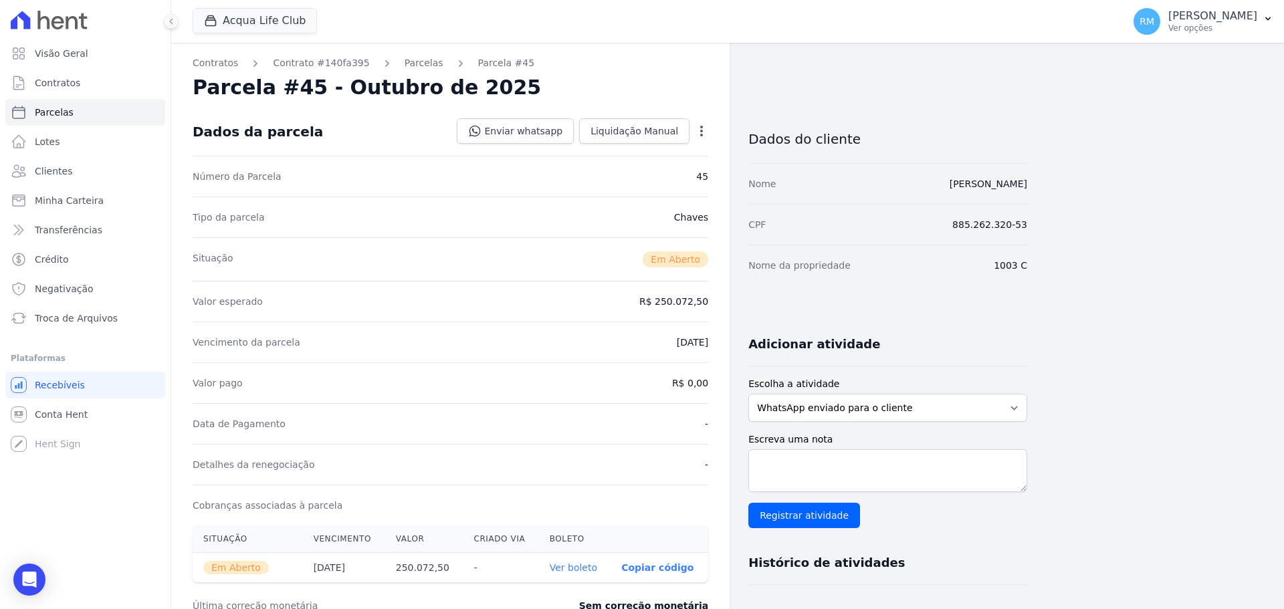
click at [698, 134] on icon "button" at bounding box center [701, 130] width 13 height 13
click at [637, 173] on link "Cancelar Cobrança" at bounding box center [644, 173] width 118 height 24
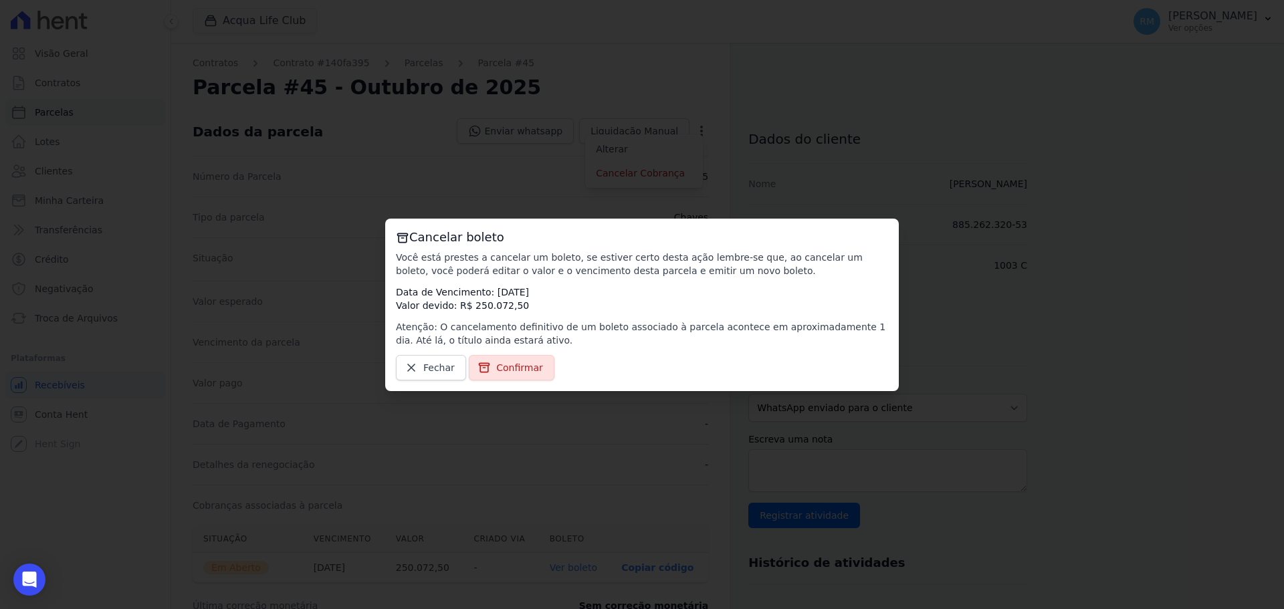
click at [518, 368] on span "Confirmar" at bounding box center [519, 367] width 47 height 13
